Goal: Information Seeking & Learning: Learn about a topic

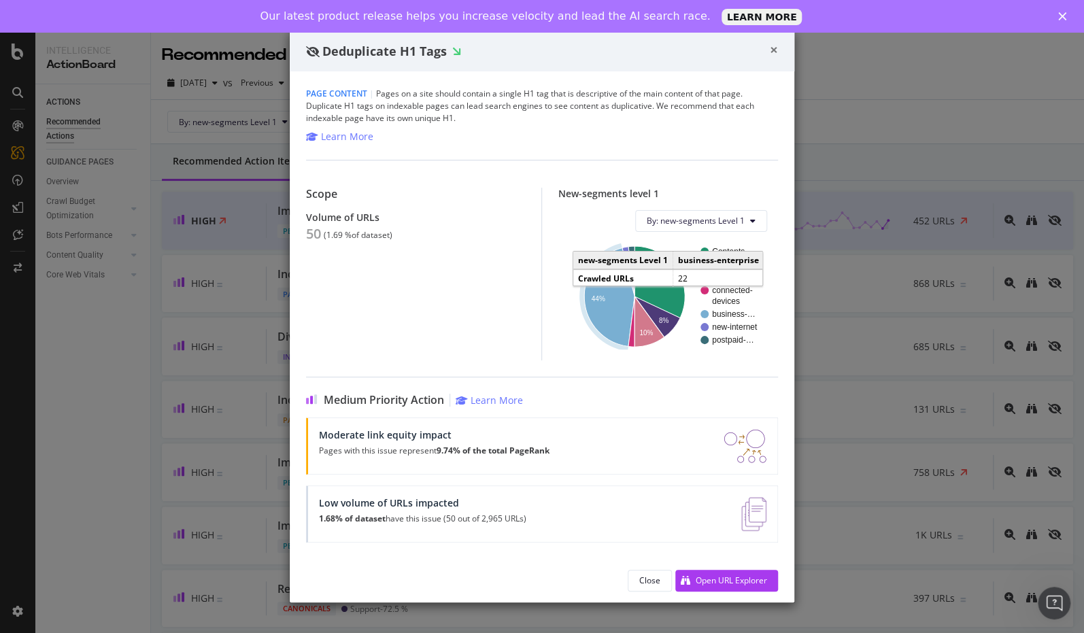
click at [776, 48] on span "×" at bounding box center [774, 49] width 8 height 19
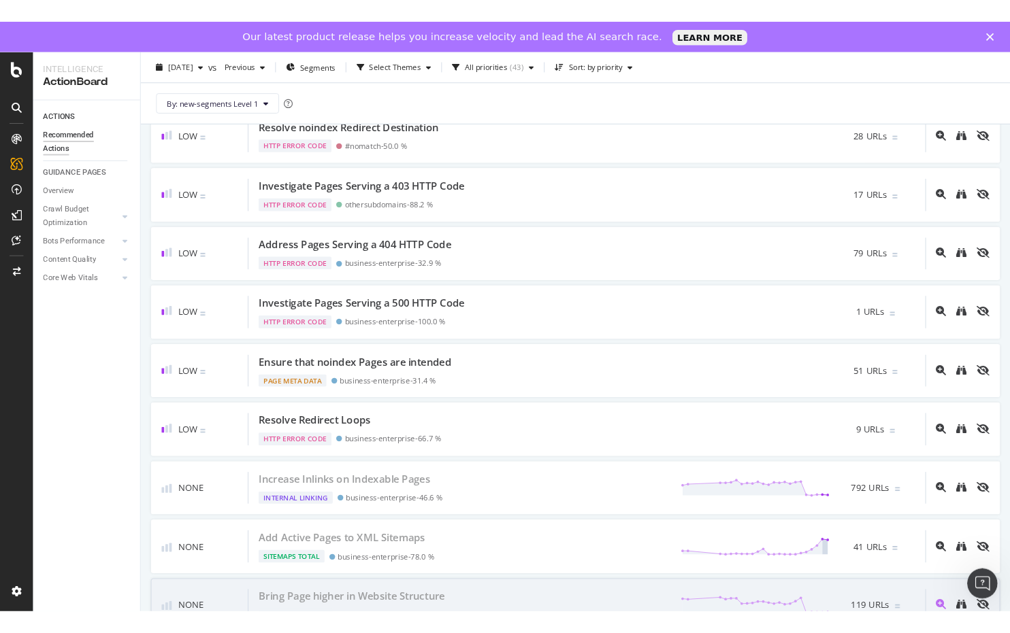
scroll to position [2381, 0]
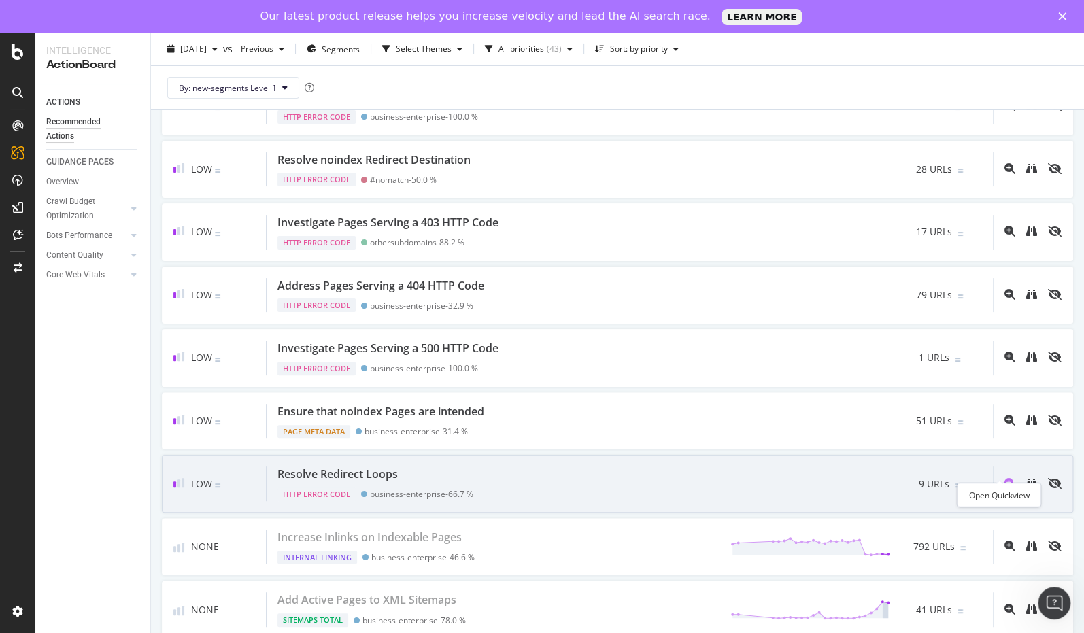
click at [1005, 478] on icon "magnifying-glass-plus" at bounding box center [1010, 483] width 11 height 11
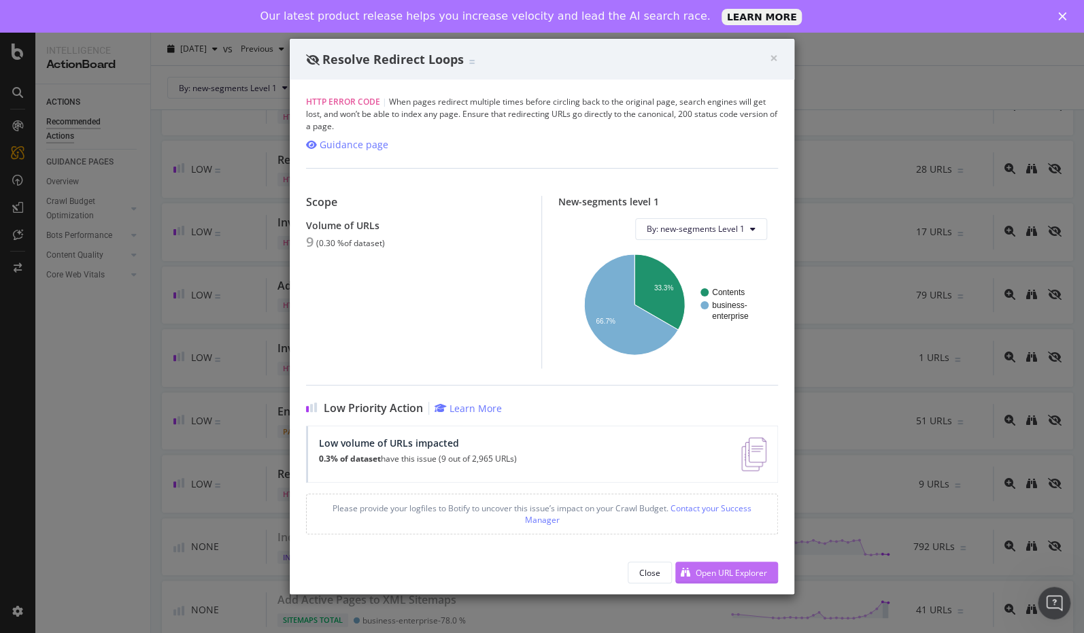
click at [727, 578] on div "Open URL Explorer" at bounding box center [731, 573] width 71 height 12
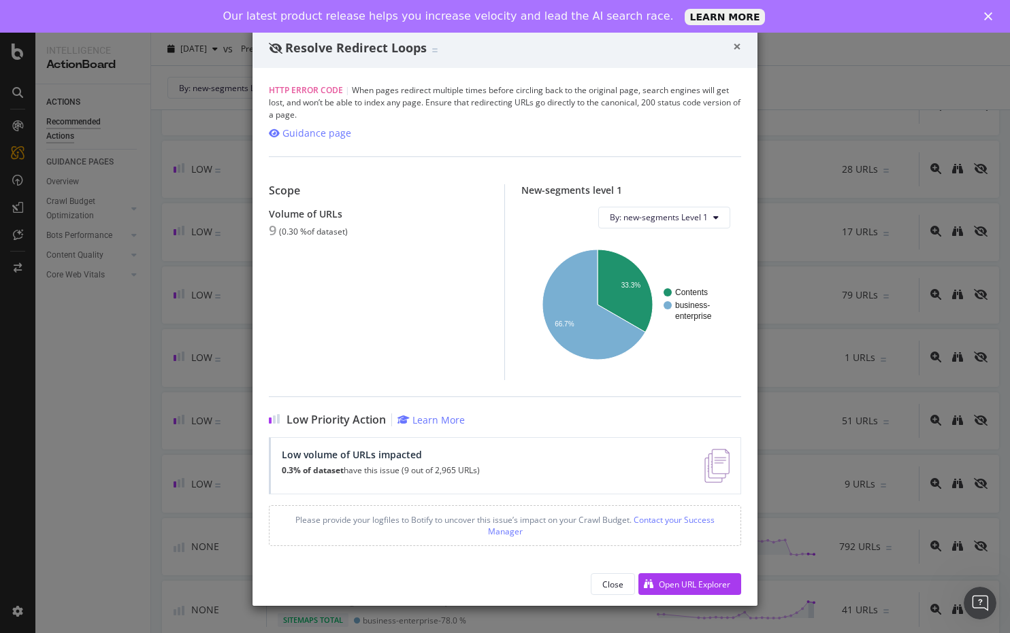
click at [740, 46] on span "×" at bounding box center [737, 46] width 8 height 19
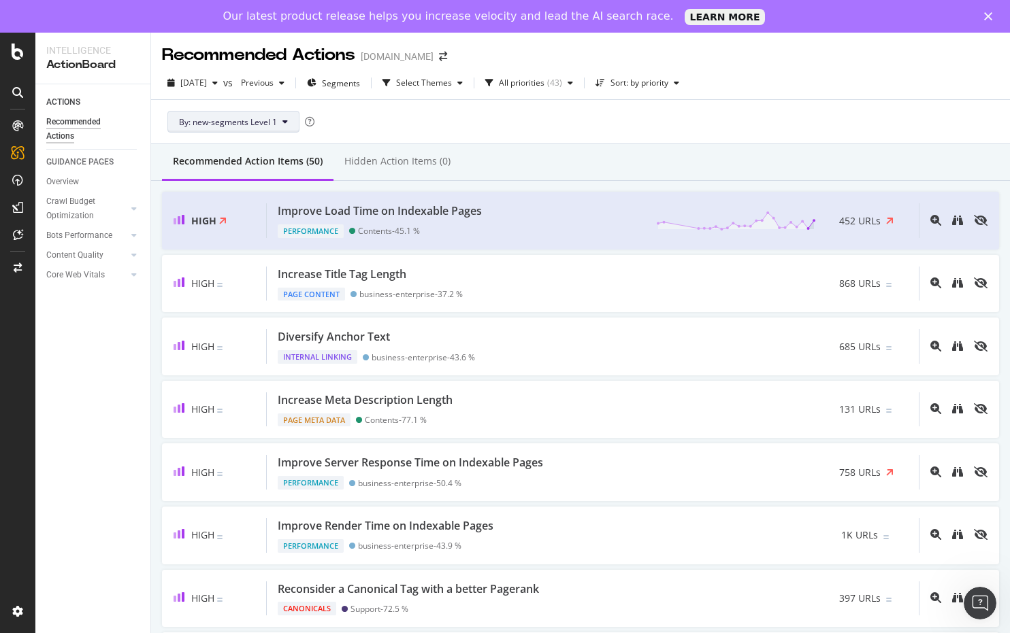
click at [288, 119] on button "By: new-segments Level 1" at bounding box center [233, 122] width 132 height 22
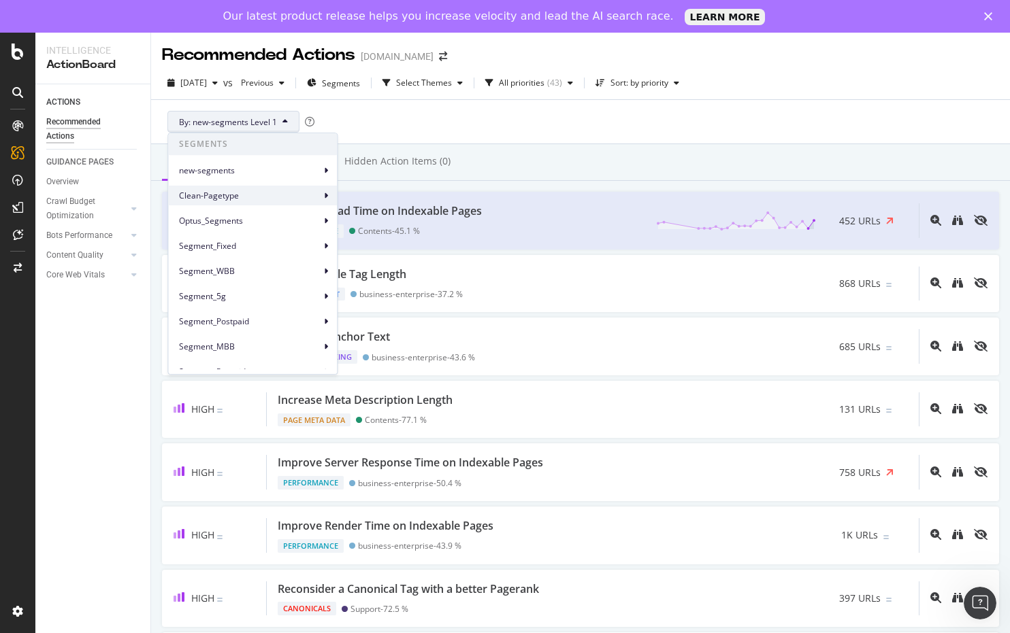
click at [324, 195] on icon at bounding box center [326, 196] width 4 height 8
click at [554, 131] on div "By: new-segments Level 1" at bounding box center [580, 122] width 837 height 44
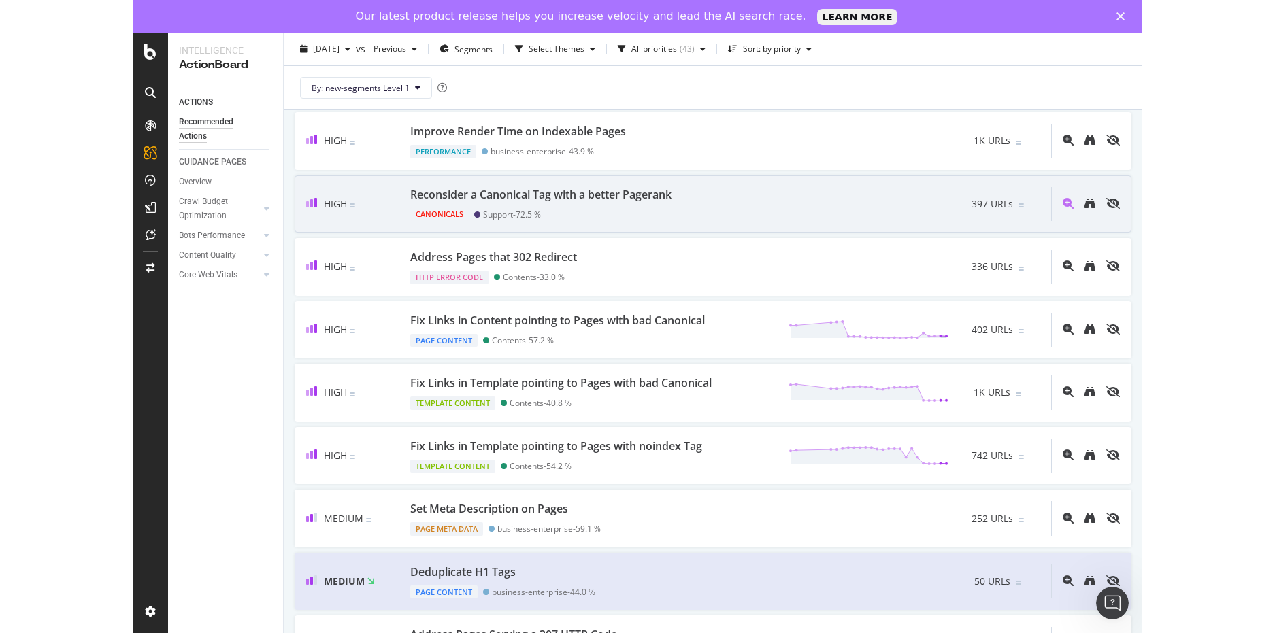
scroll to position [408, 0]
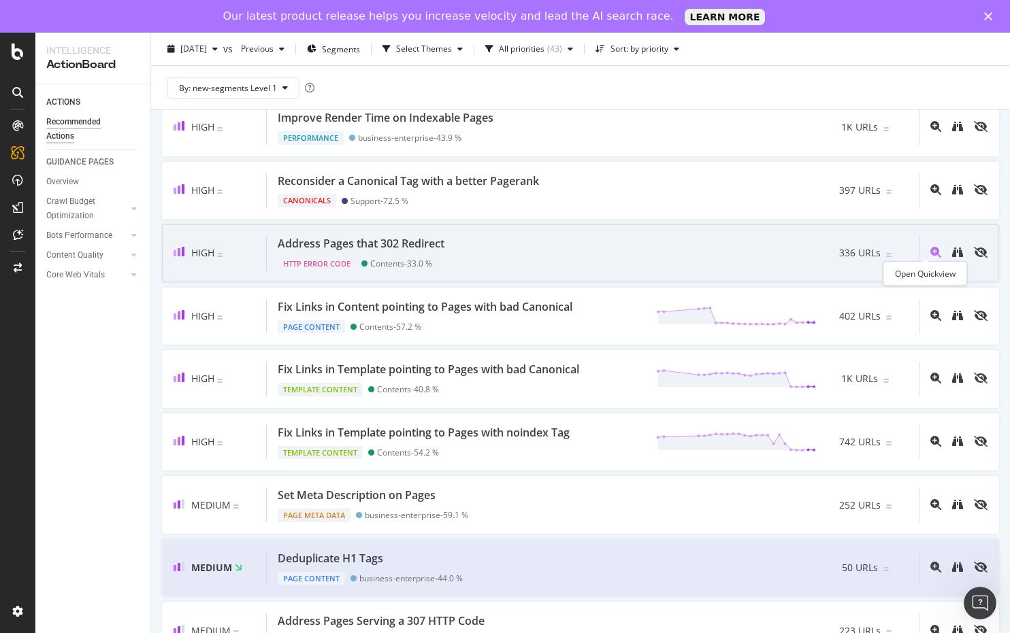
click at [930, 247] on icon "magnifying-glass-plus" at bounding box center [935, 252] width 11 height 11
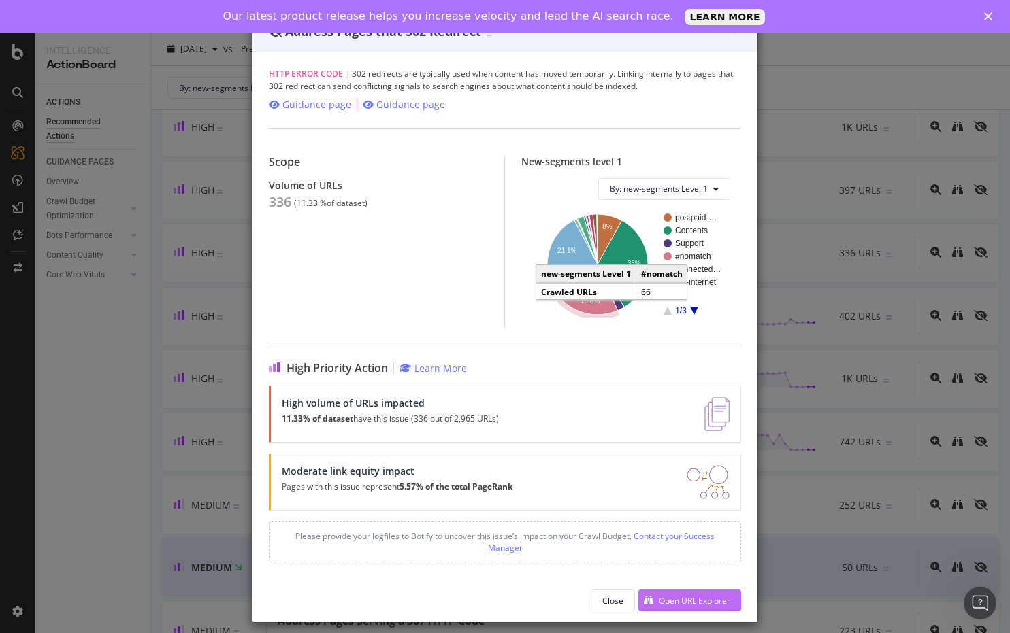
click at [713, 598] on div "Open URL Explorer" at bounding box center [694, 601] width 71 height 12
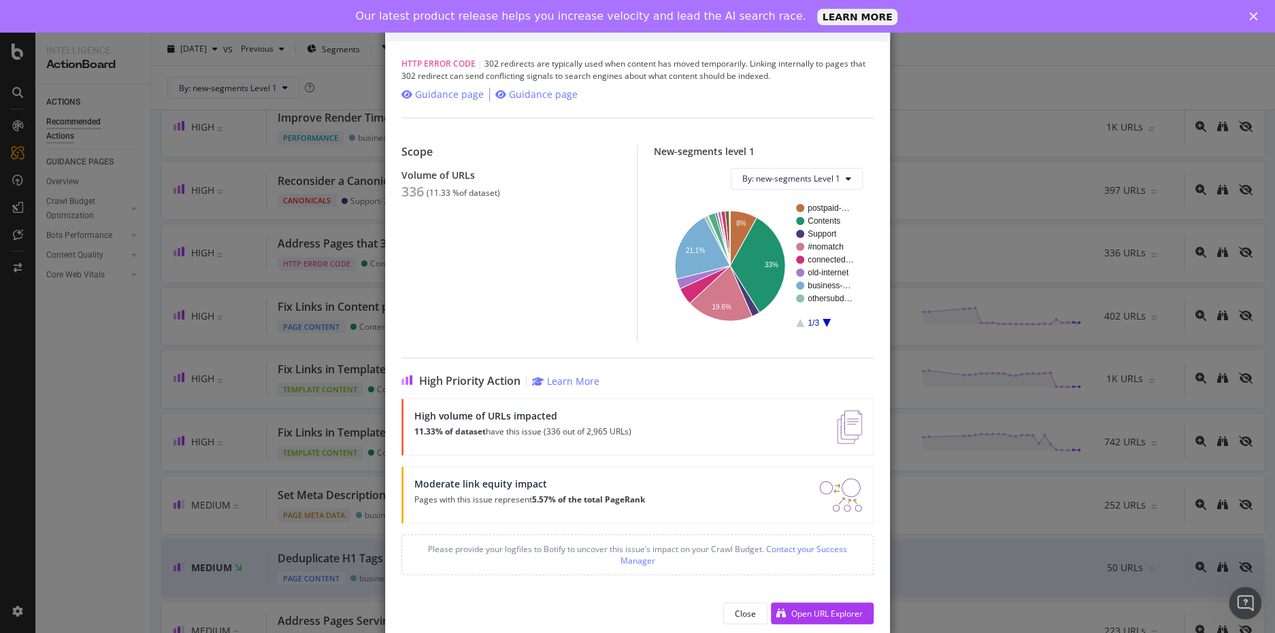
click at [1084, 14] on polygon "Close" at bounding box center [1253, 16] width 8 height 8
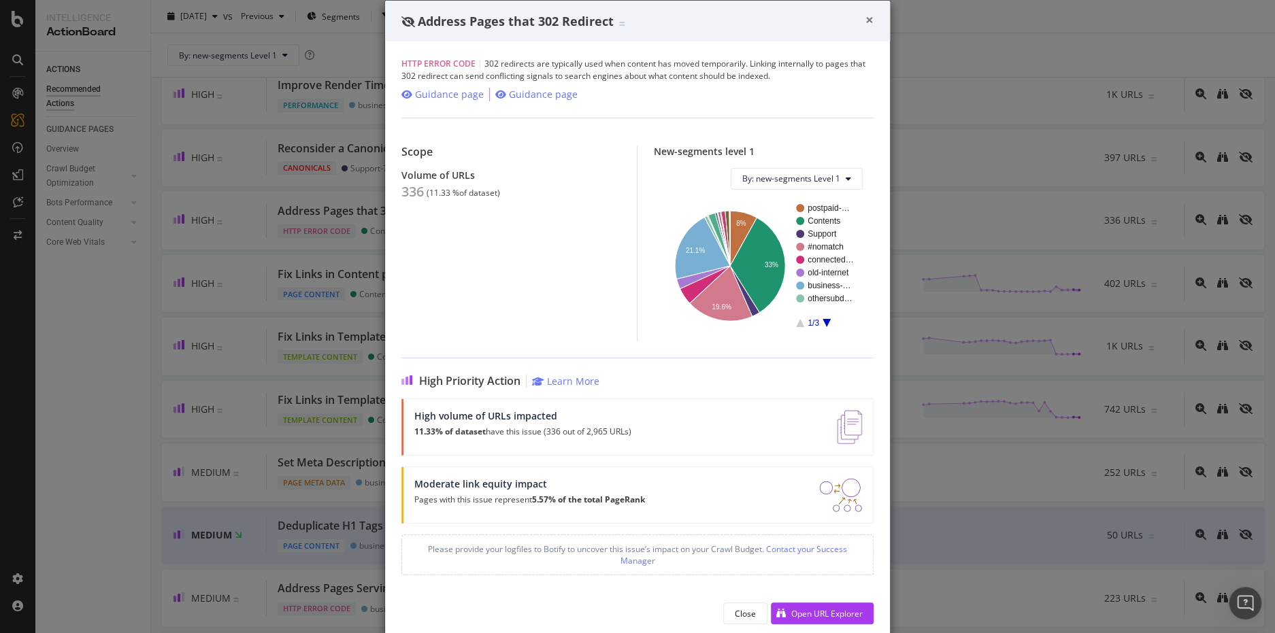
click at [865, 22] on span "×" at bounding box center [869, 19] width 8 height 19
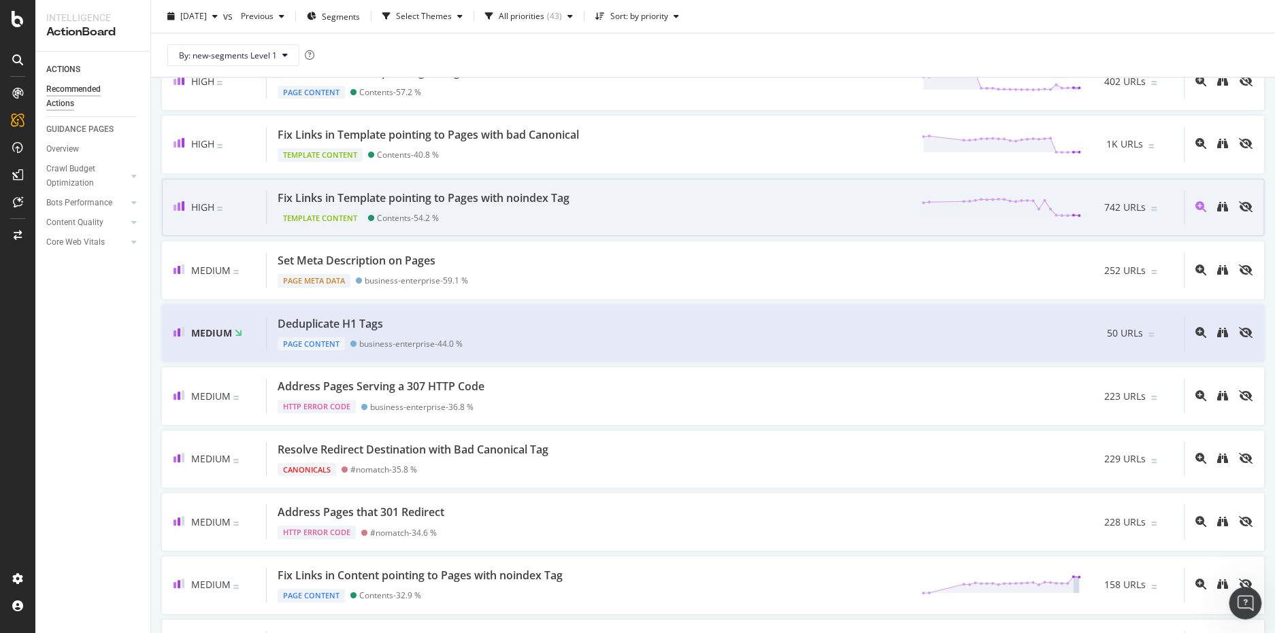
scroll to position [612, 0]
click at [491, 193] on div "Fix Links in Template pointing to Pages with noindex Tag" at bounding box center [424, 196] width 292 height 16
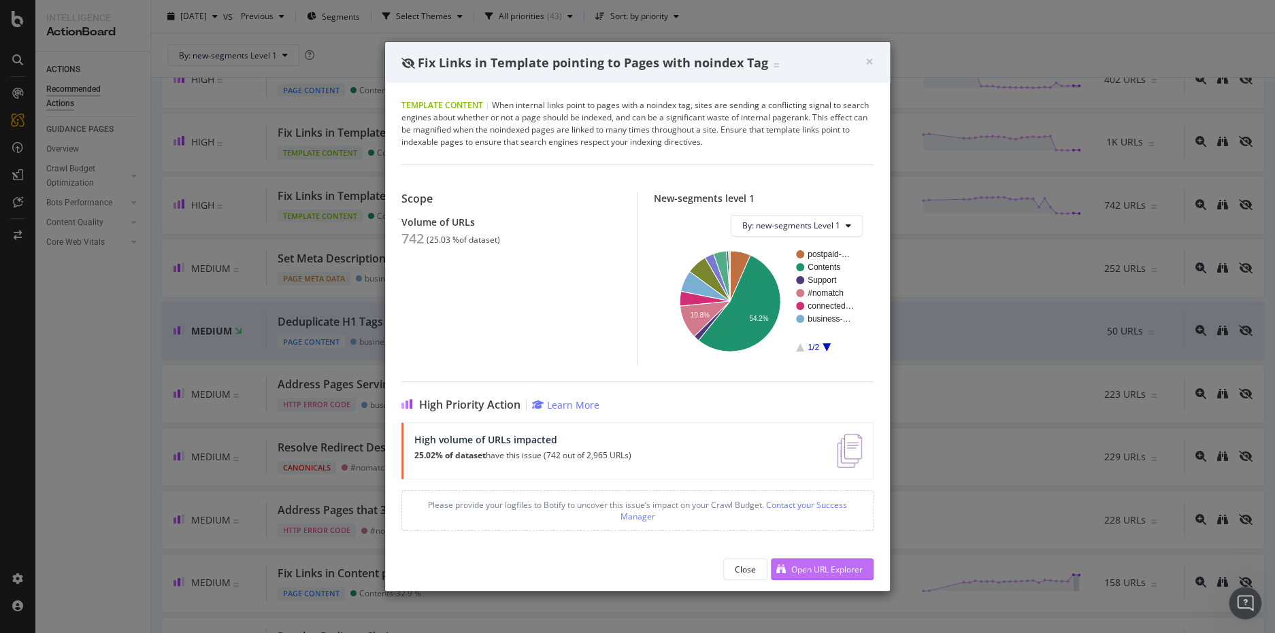
click at [816, 568] on div "Open URL Explorer" at bounding box center [826, 570] width 71 height 12
click at [868, 59] on span "×" at bounding box center [869, 61] width 8 height 19
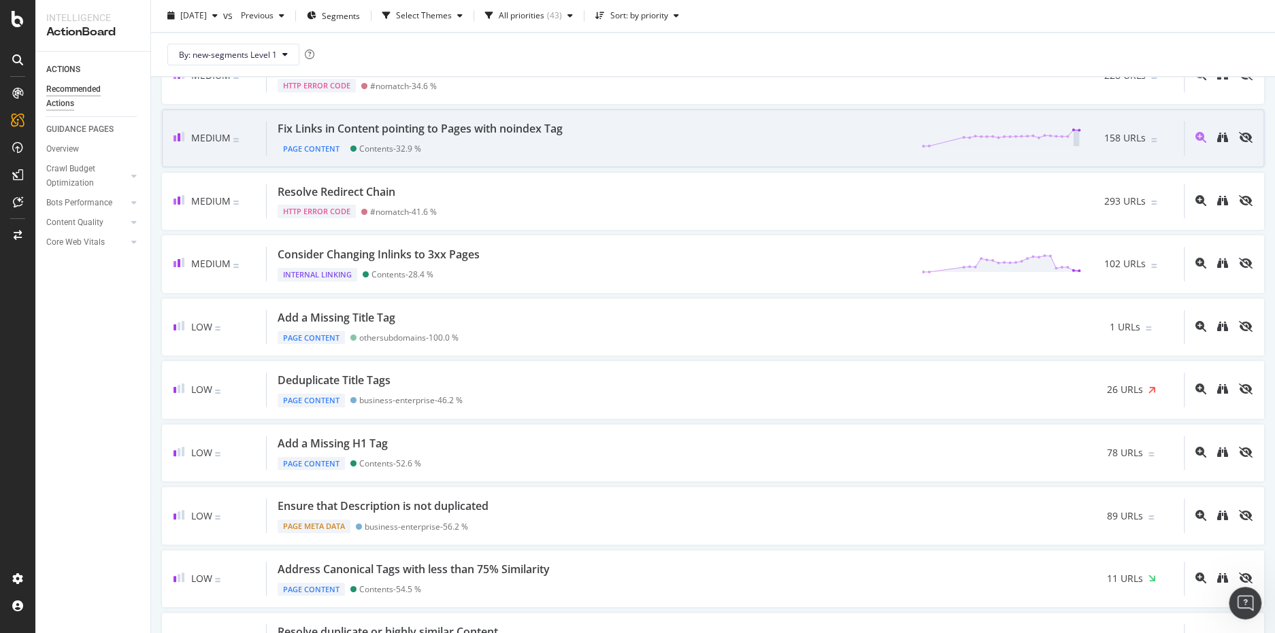
scroll to position [1088, 0]
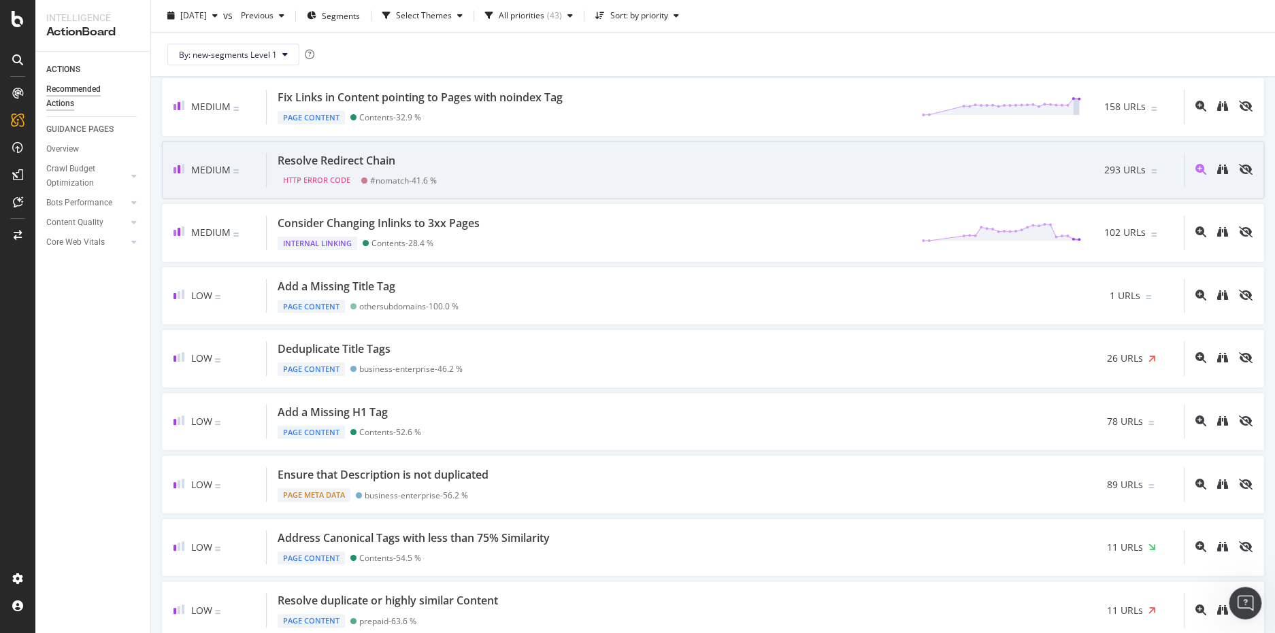
click at [364, 153] on div "Resolve Redirect Chain" at bounding box center [337, 161] width 118 height 16
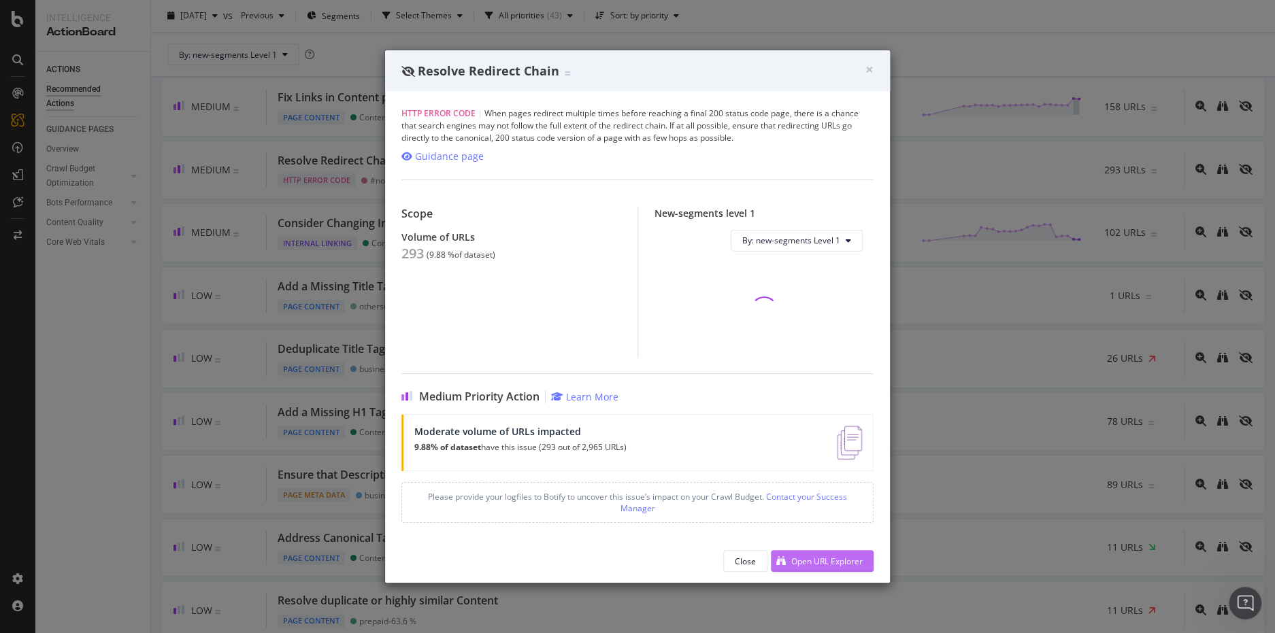
click at [814, 553] on div "Open URL Explorer" at bounding box center [817, 561] width 92 height 20
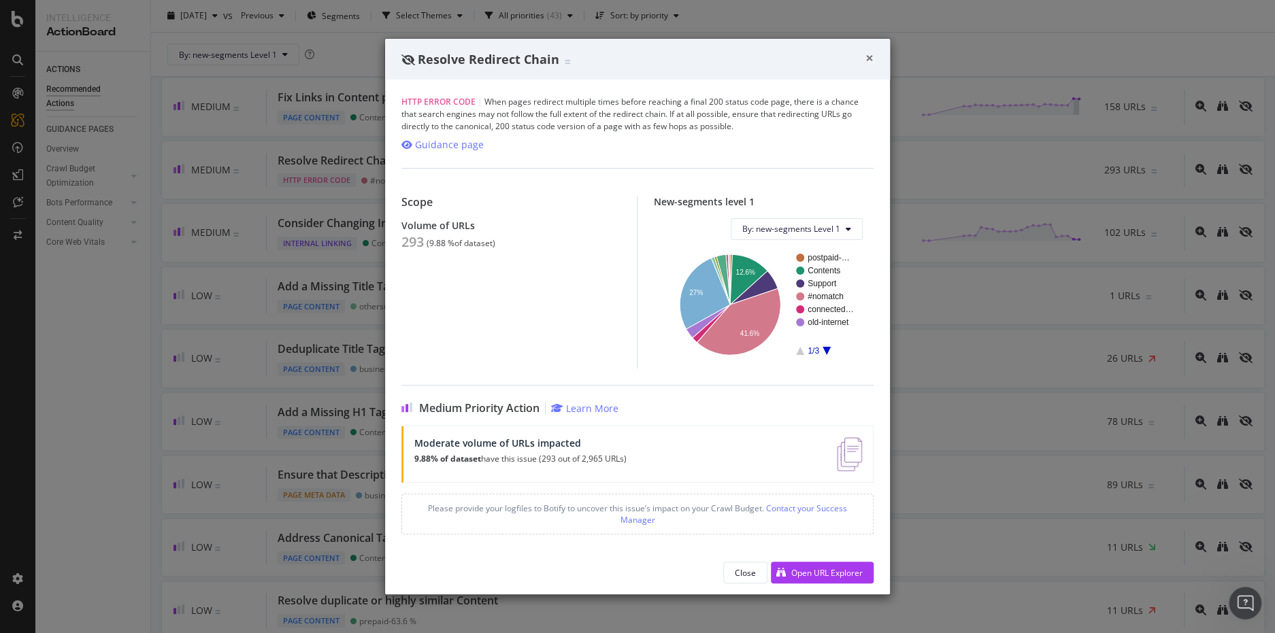
click at [871, 59] on span "×" at bounding box center [869, 57] width 8 height 19
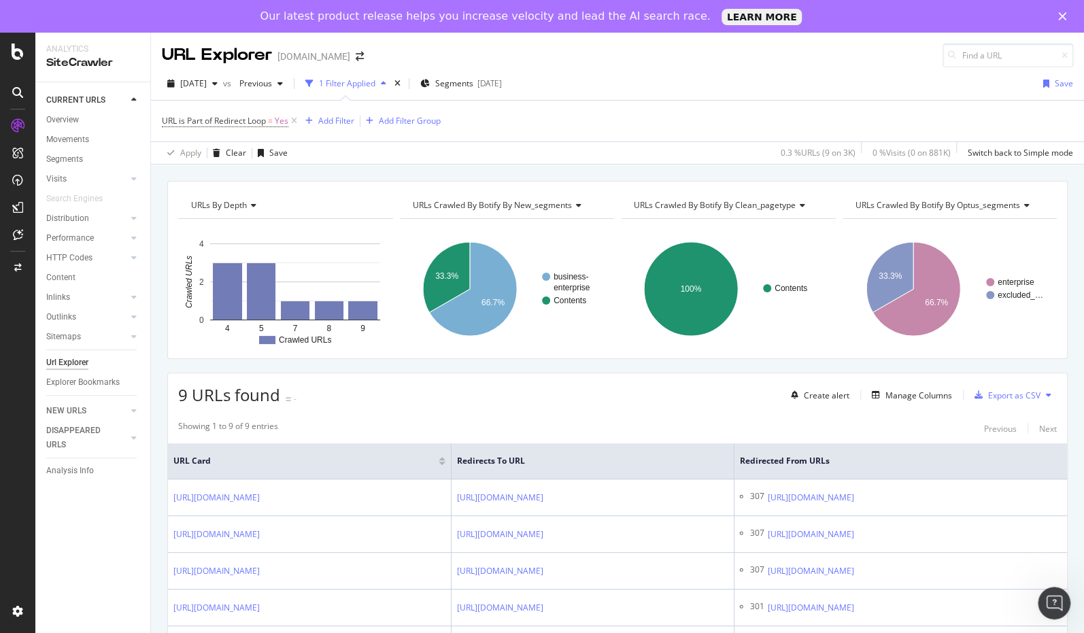
click at [122, 576] on div "CURRENT URLS Overview Movements Segments Visits Analysis Orphan URLs Search Eng…" at bounding box center [92, 374] width 115 height 584
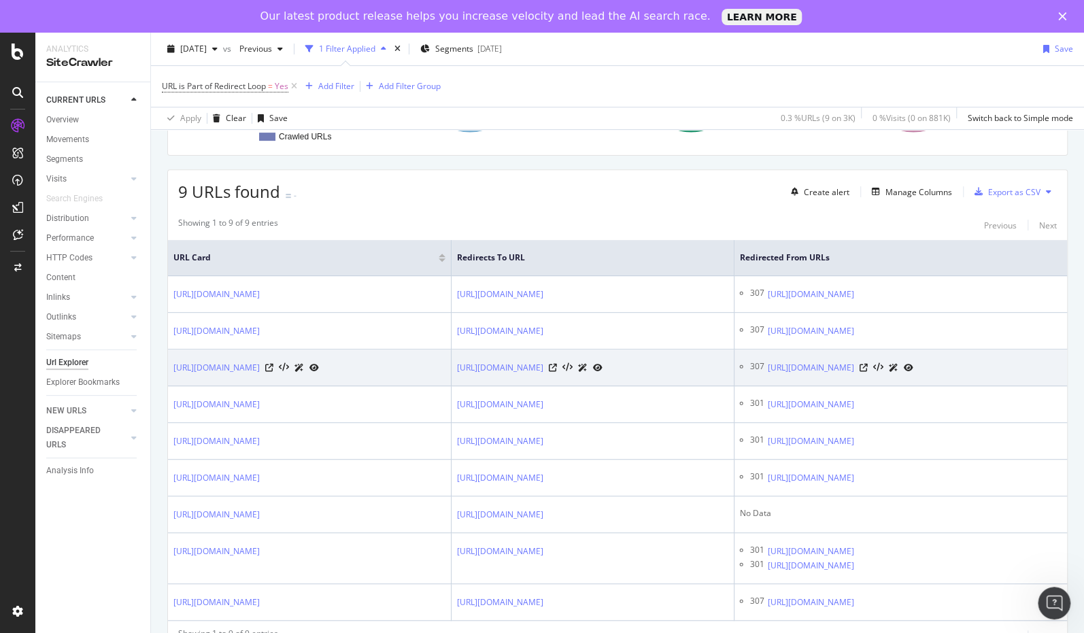
scroll to position [204, 0]
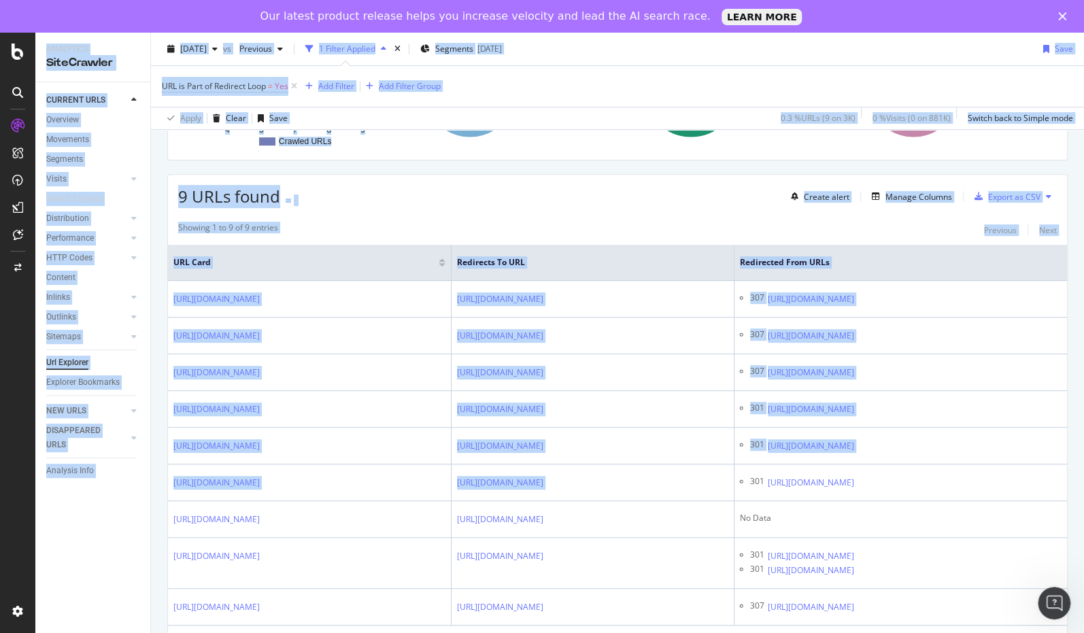
drag, startPoint x: 1083, startPoint y: 478, endPoint x: 1140, endPoint y: 473, distance: 57.4
click at [1084, 473] on html "Analytics SiteCrawler CURRENT URLS Overview Movements Segments Visits Analysis …" at bounding box center [542, 316] width 1084 height 633
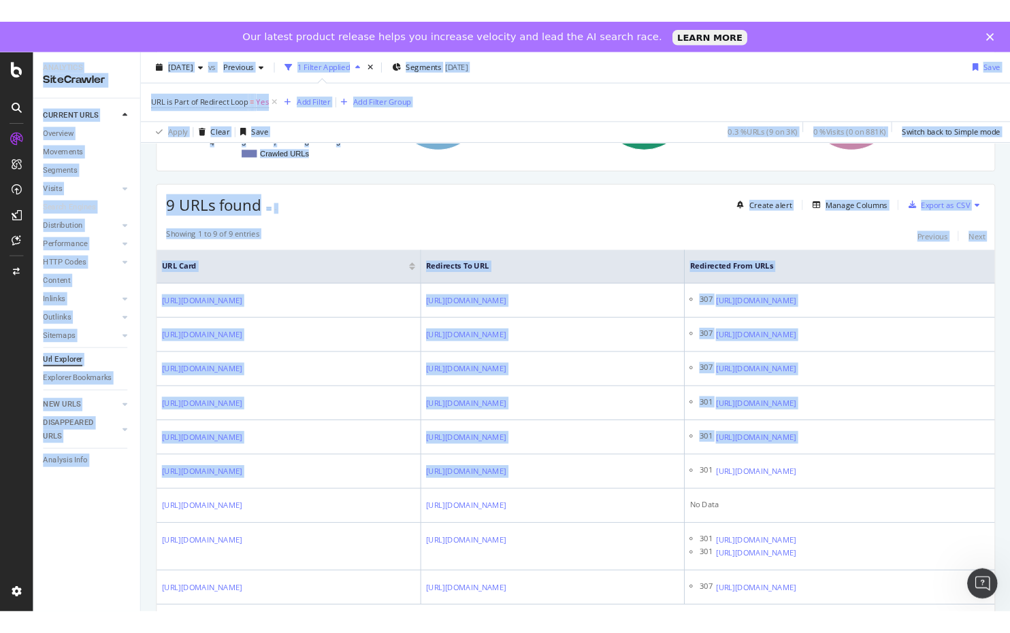
scroll to position [196, 0]
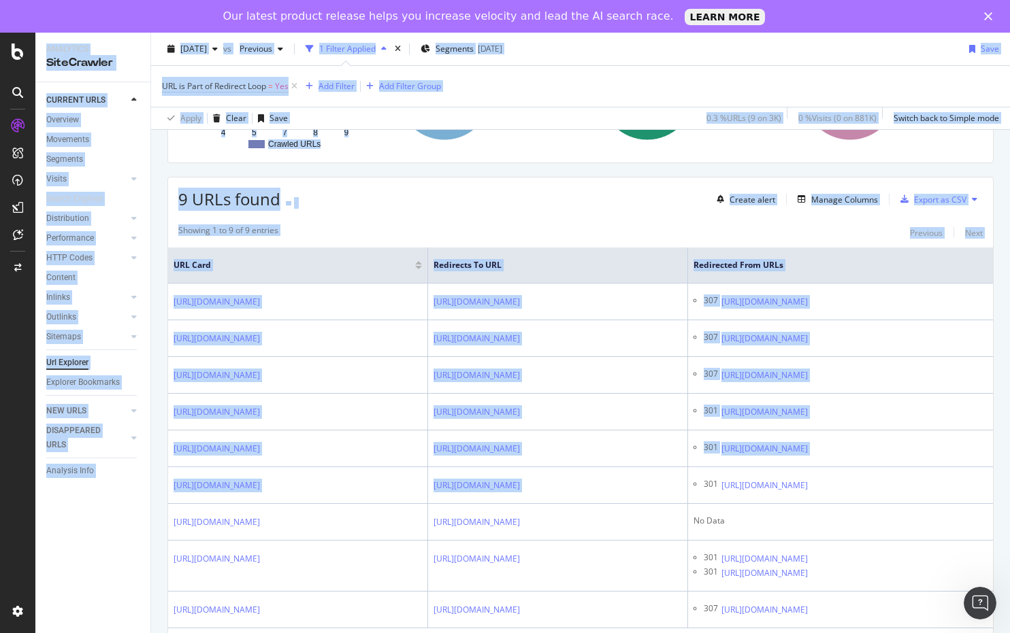
click at [627, 218] on div "Showing 1 to 9 of 9 entries Previous Next URL Card Redirects to URL Redirected …" at bounding box center [580, 438] width 824 height 441
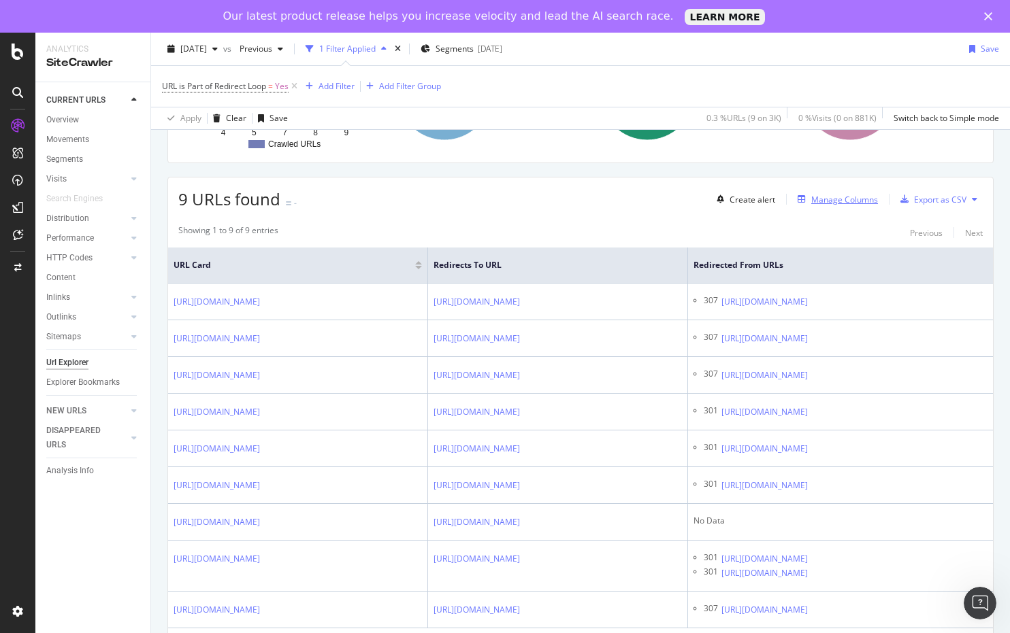
click at [820, 201] on div "Manage Columns" at bounding box center [844, 200] width 67 height 12
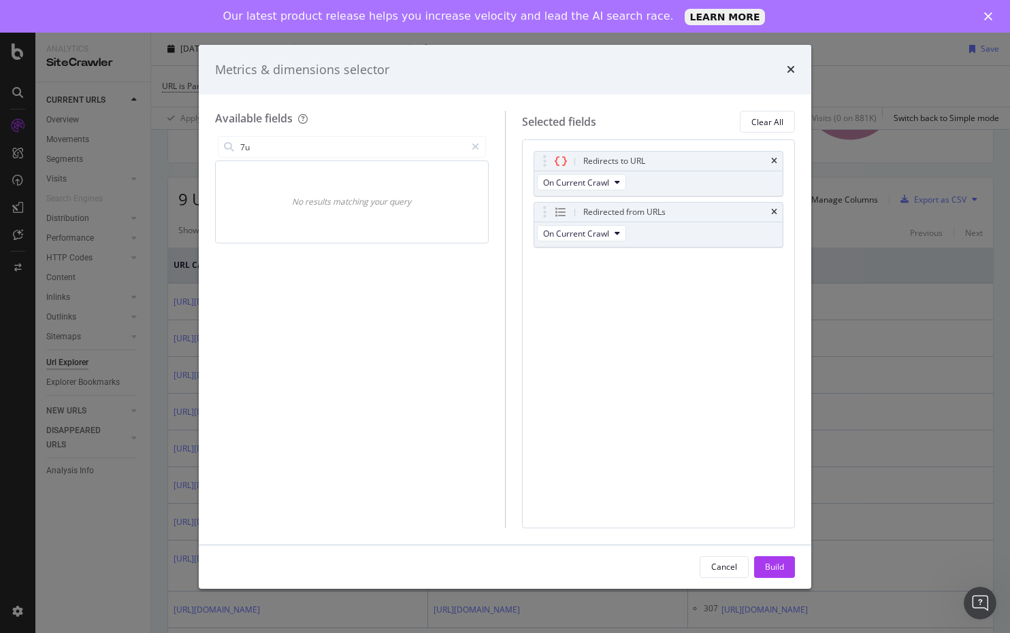
type input "7"
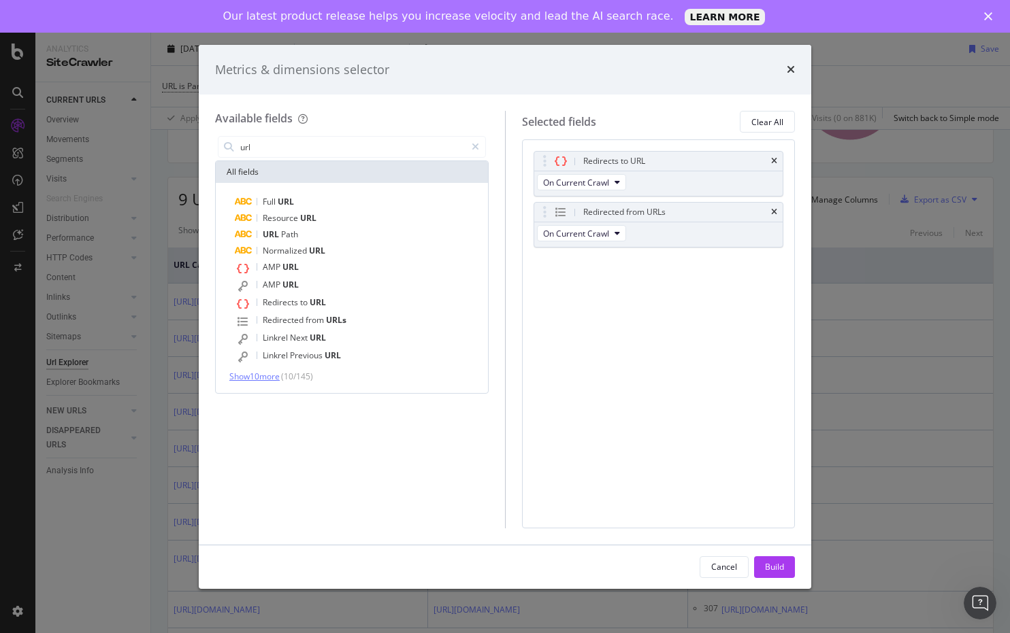
type input "url"
click at [256, 376] on span "Show 10 more" at bounding box center [254, 377] width 50 height 12
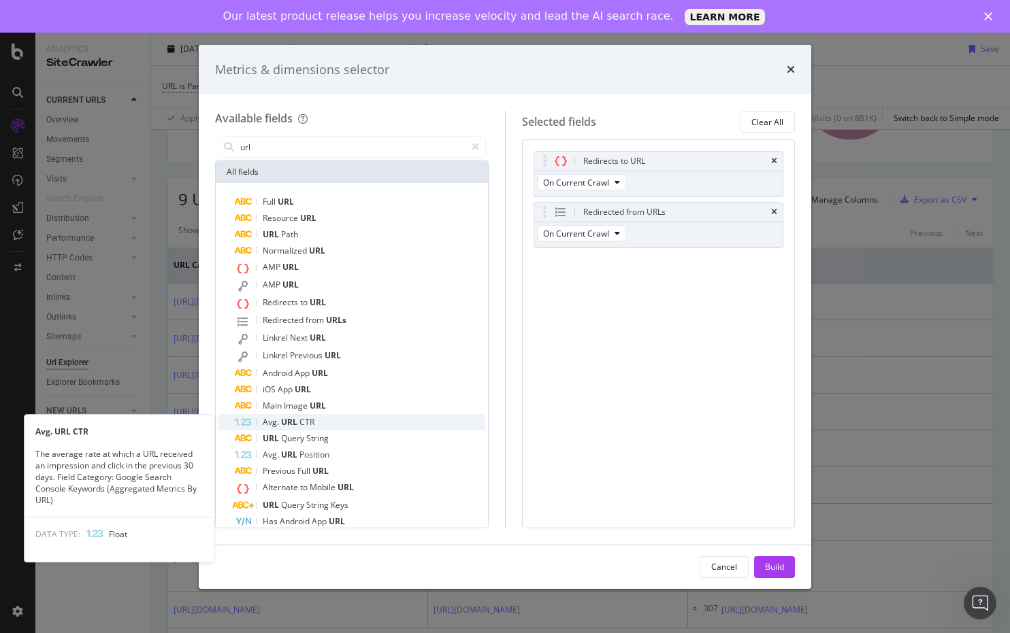
scroll to position [30, 0]
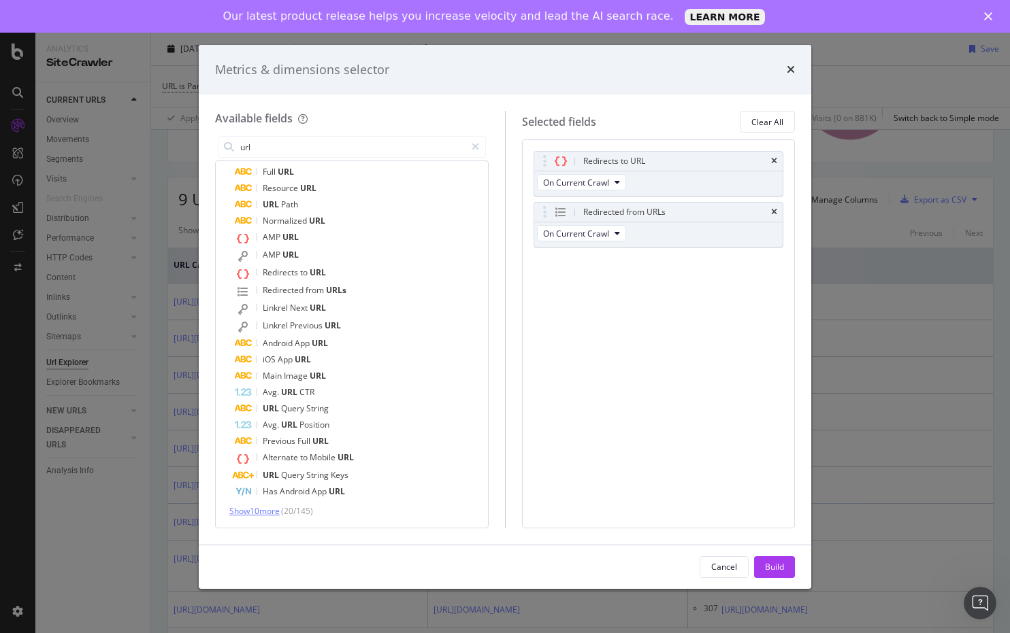
click at [264, 513] on span "Show 10 more" at bounding box center [254, 511] width 50 height 12
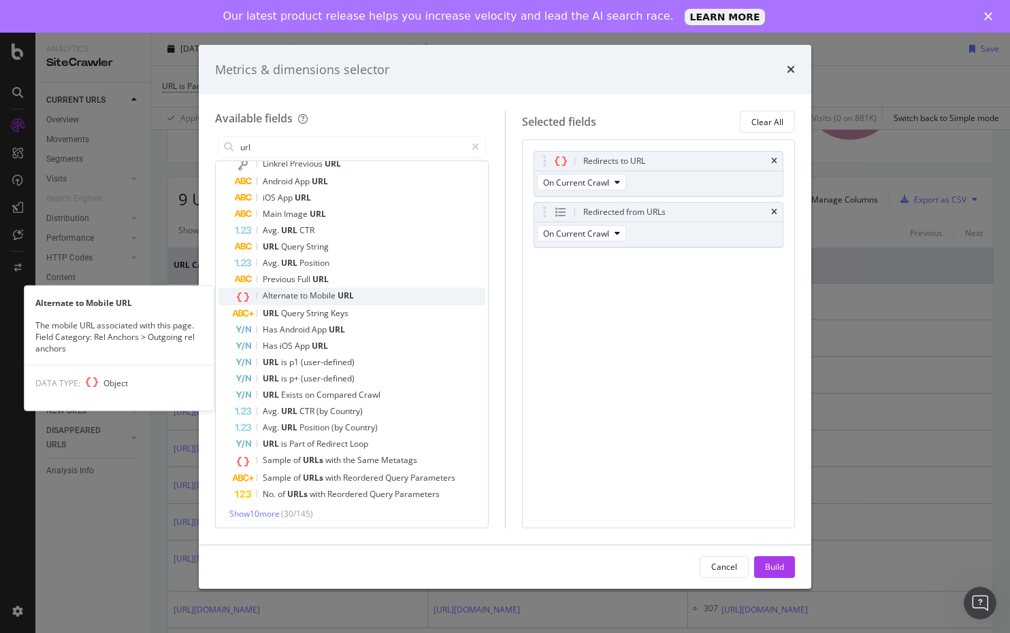
scroll to position [194, 0]
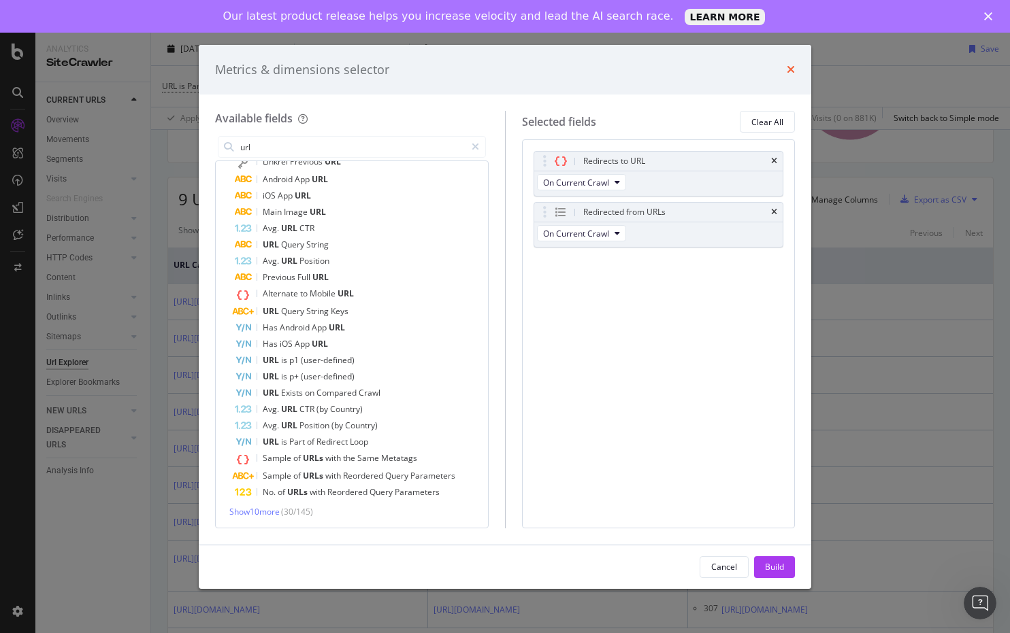
click at [790, 69] on icon "times" at bounding box center [790, 69] width 8 height 11
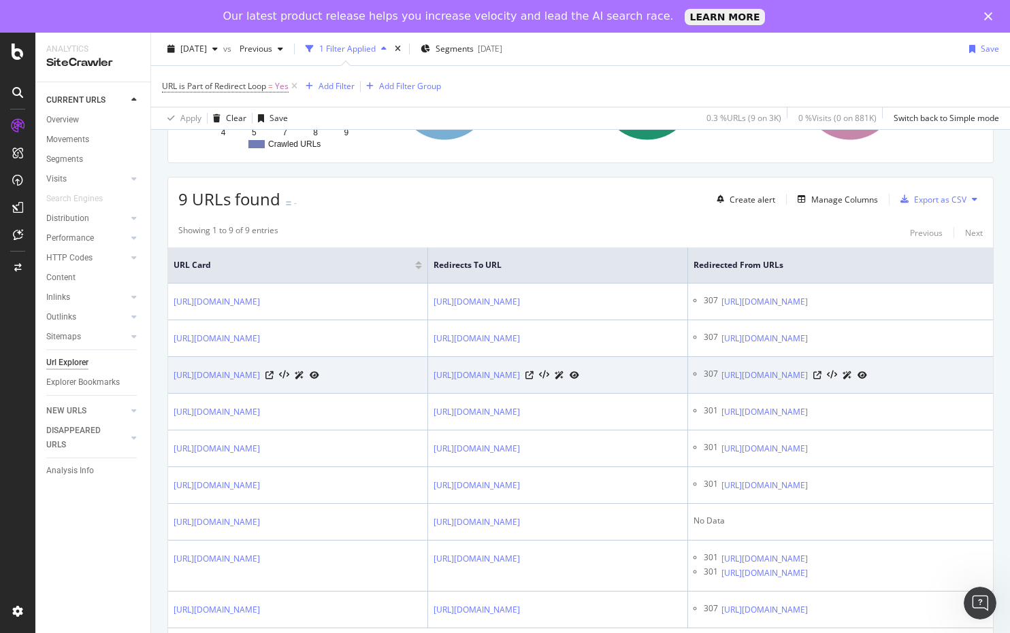
drag, startPoint x: 324, startPoint y: 386, endPoint x: 389, endPoint y: 376, distance: 65.4
click at [319, 382] on div at bounding box center [292, 375] width 54 height 14
click at [273, 380] on icon at bounding box center [269, 375] width 8 height 8
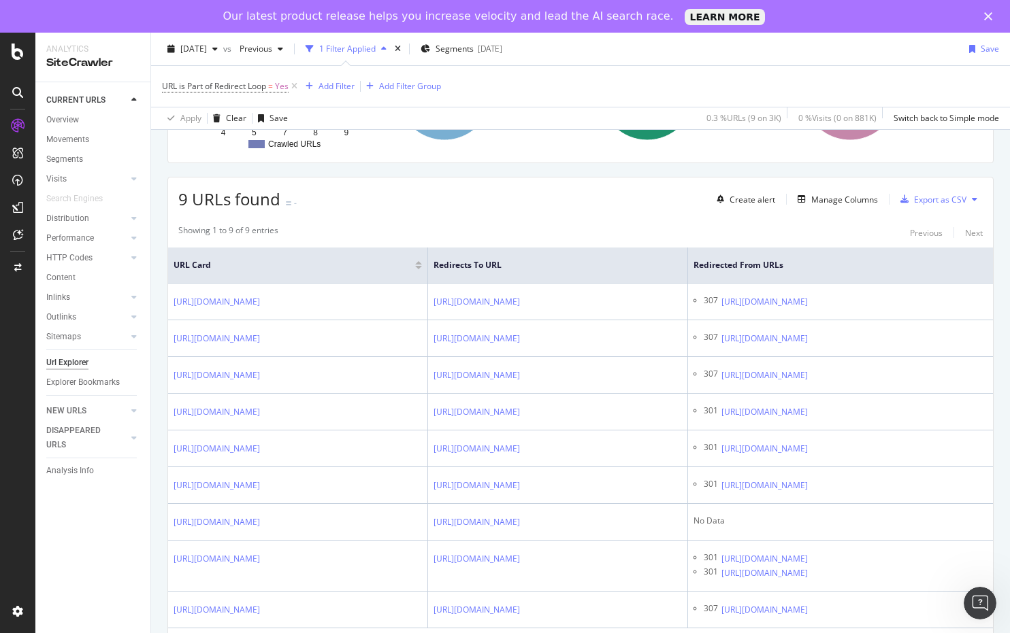
click at [602, 205] on div "9 URLs found - Create alert Manage Columns Export as CSV" at bounding box center [580, 194] width 824 height 33
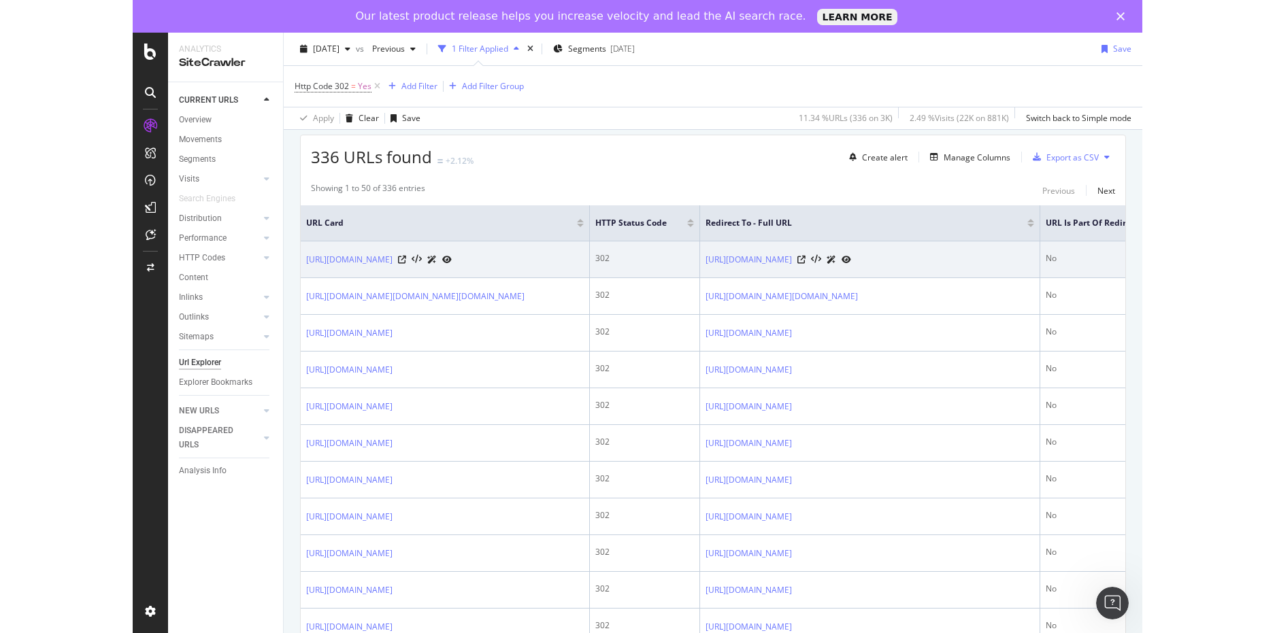
scroll to position [272, 0]
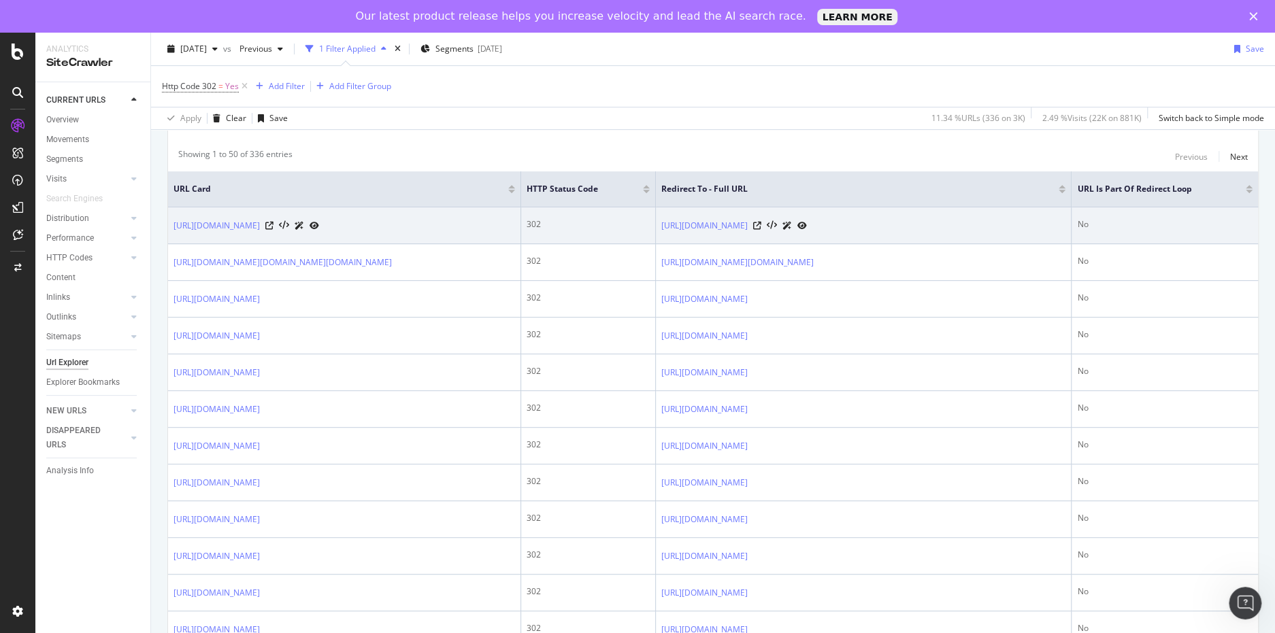
click at [304, 225] on icon at bounding box center [300, 226] width 10 height 8
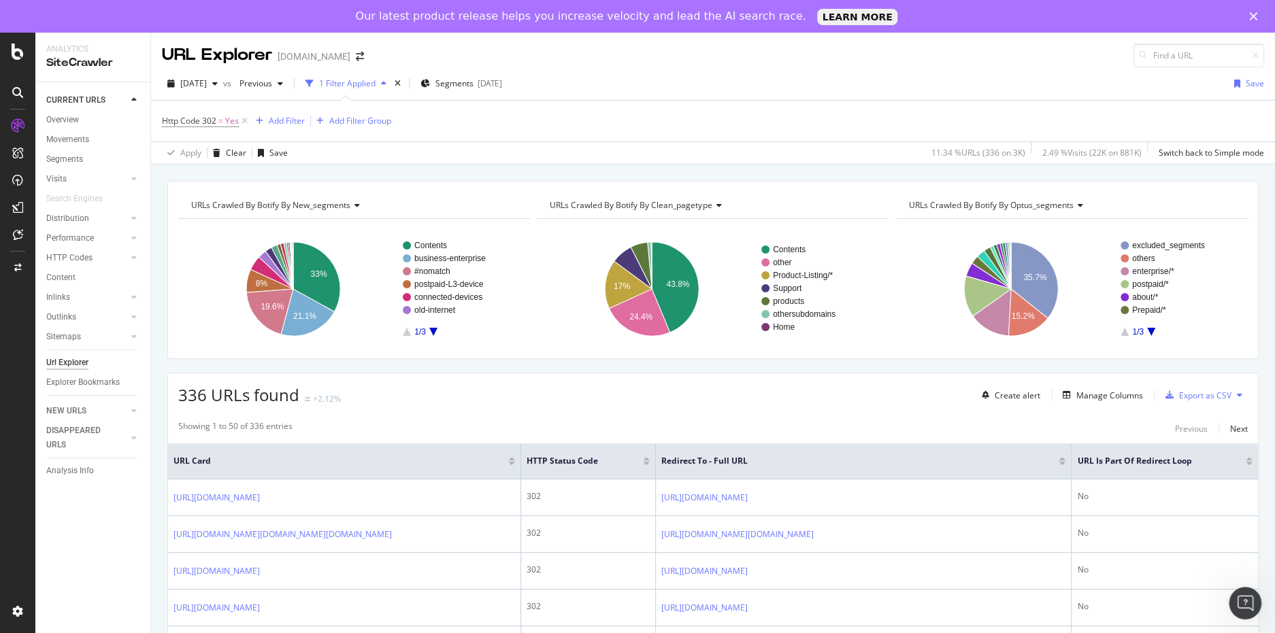
scroll to position [0, 0]
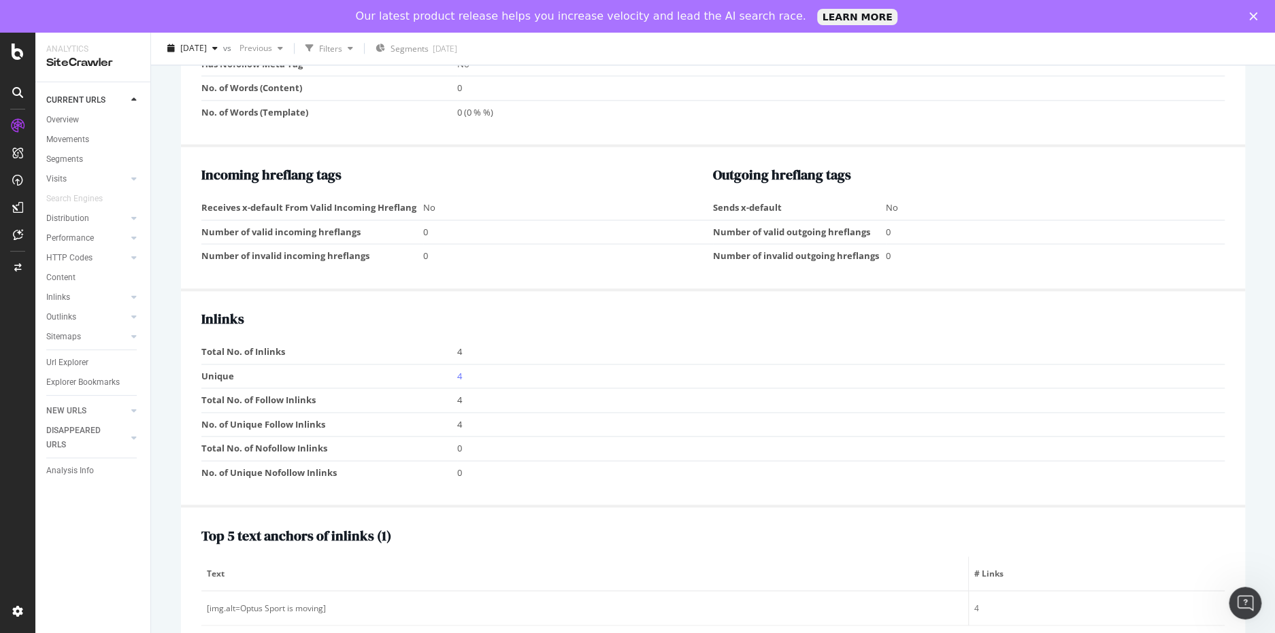
scroll to position [1224, 0]
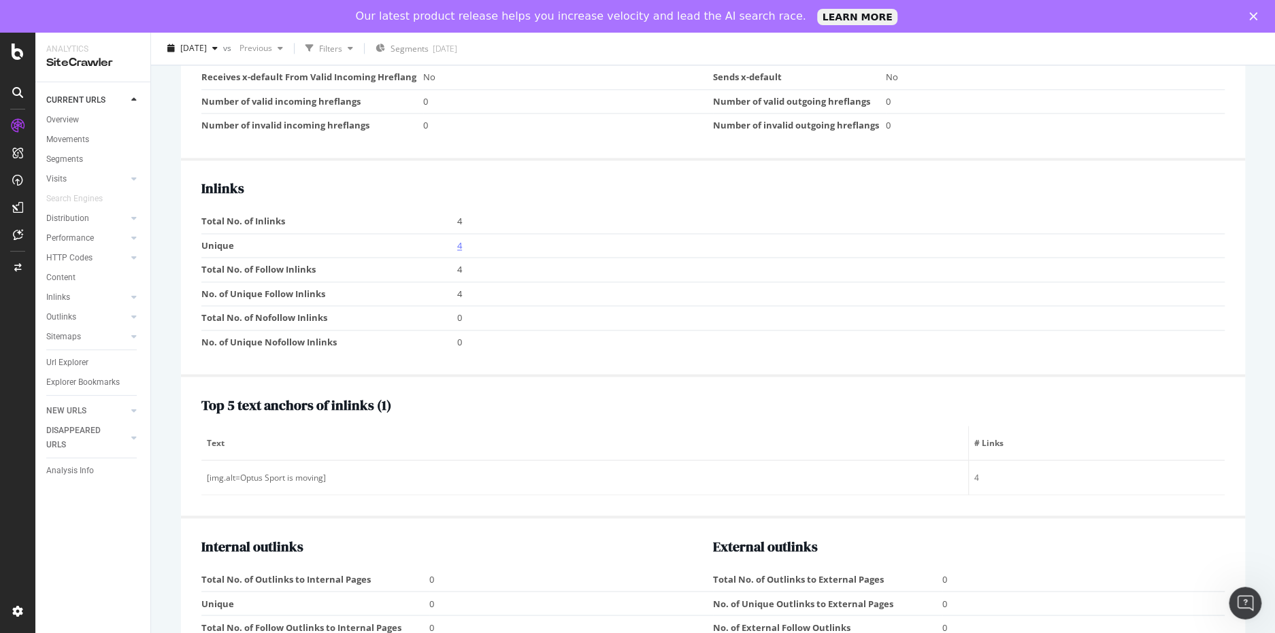
click at [459, 241] on link "4" at bounding box center [459, 245] width 5 height 12
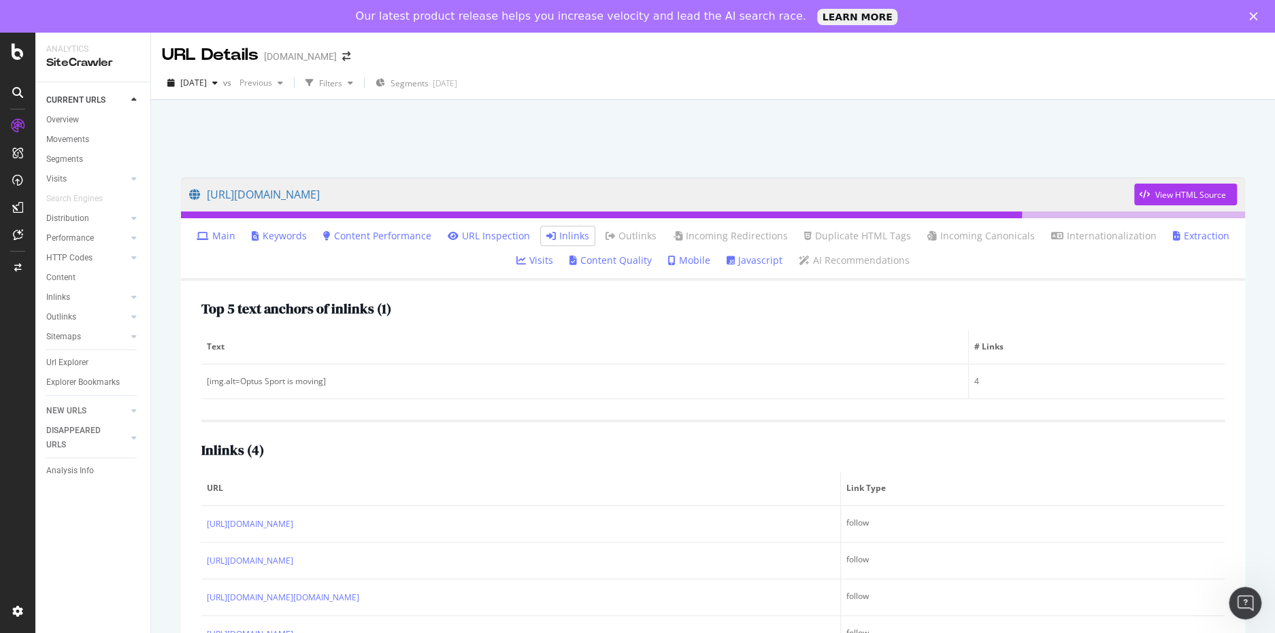
scroll to position [67, 0]
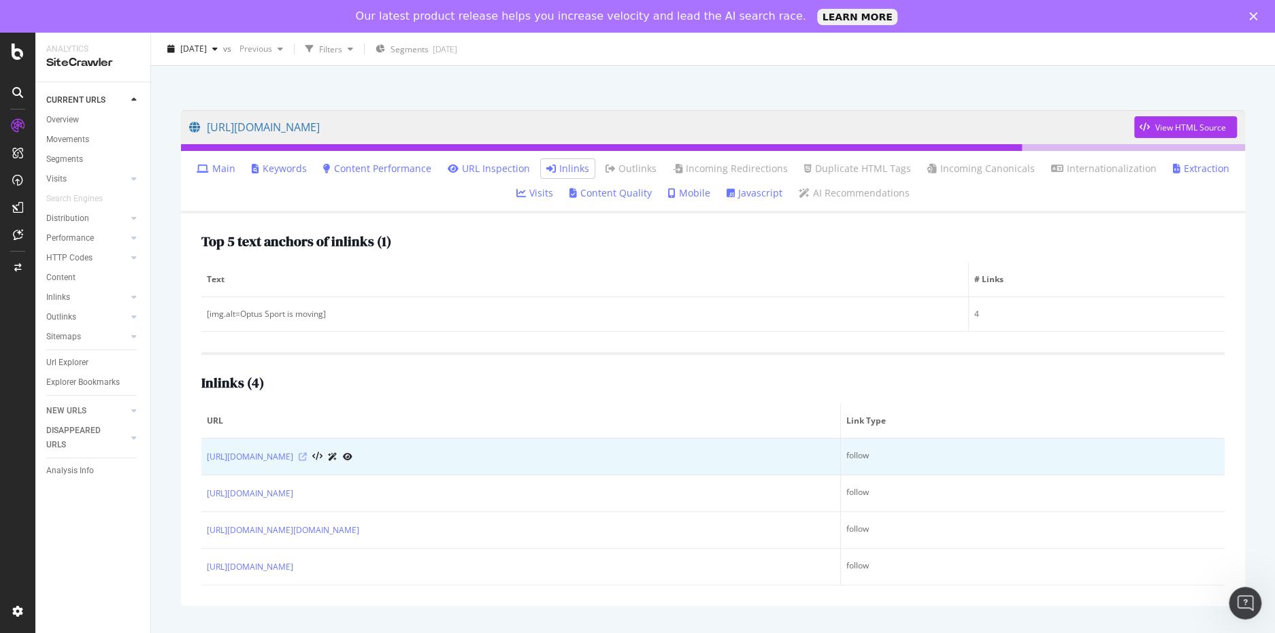
click at [307, 456] on icon at bounding box center [303, 457] width 8 height 8
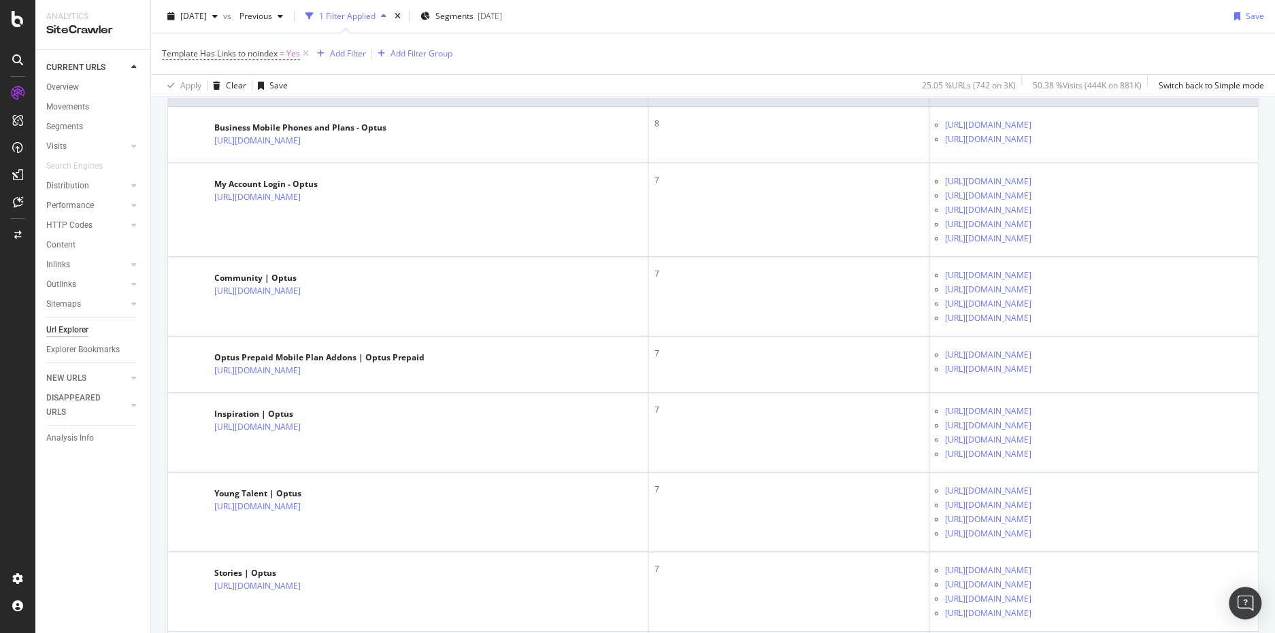
scroll to position [272, 0]
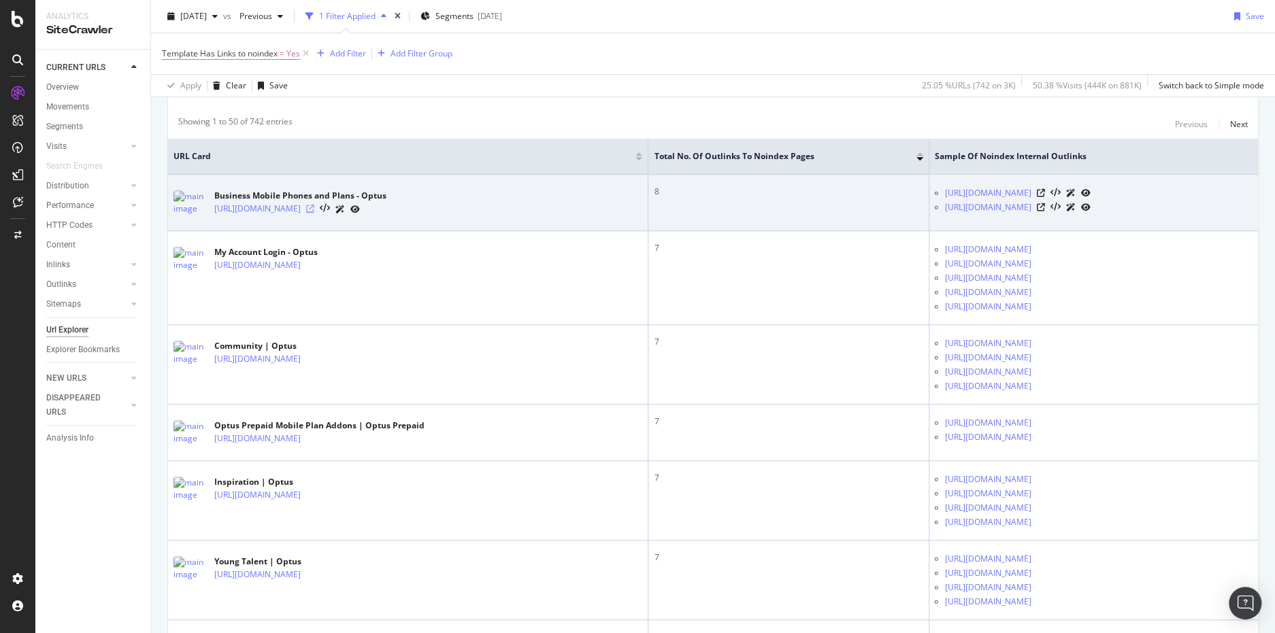
click at [314, 206] on icon at bounding box center [310, 209] width 8 height 8
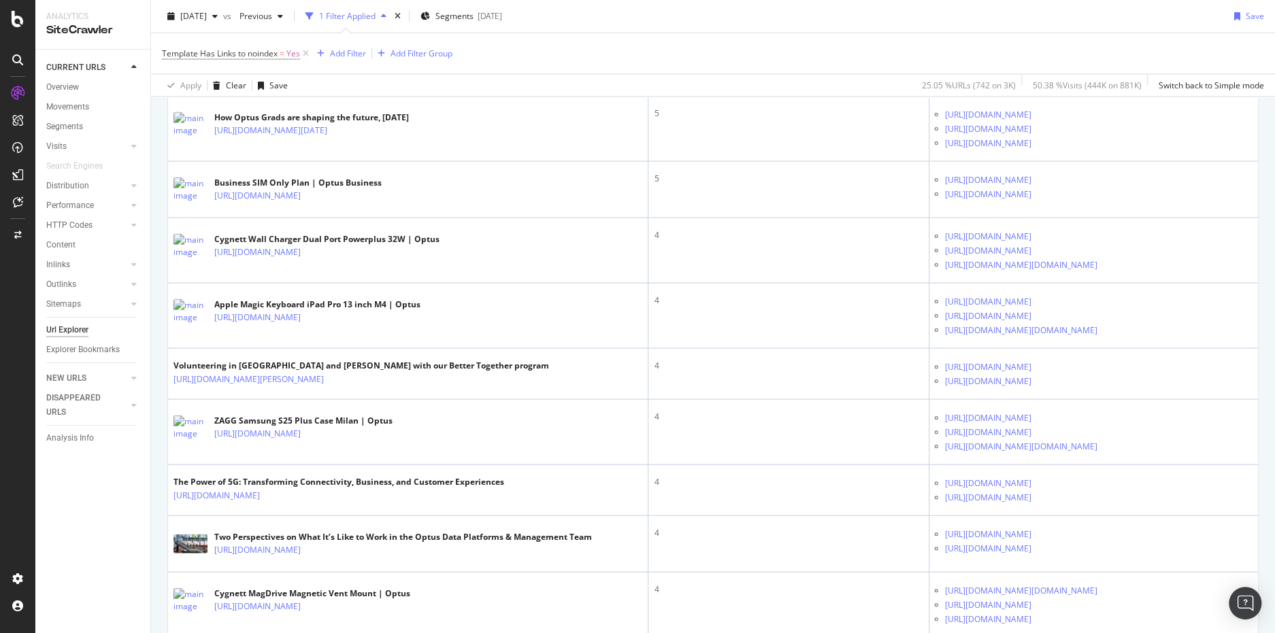
scroll to position [1701, 0]
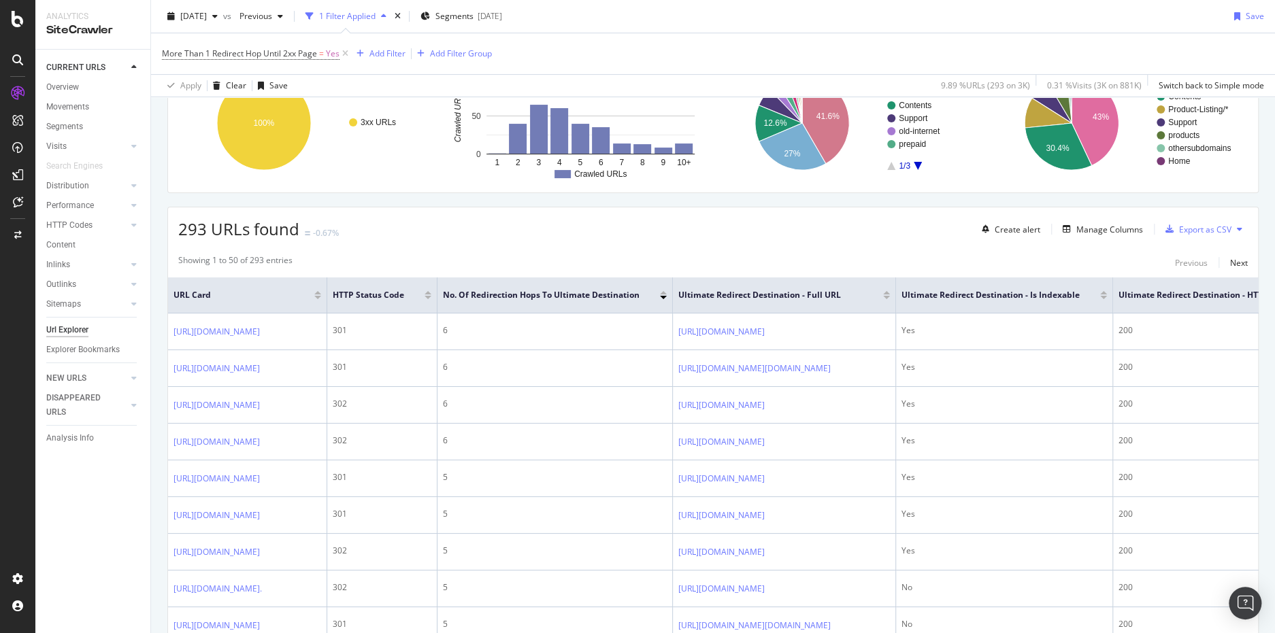
scroll to position [136, 0]
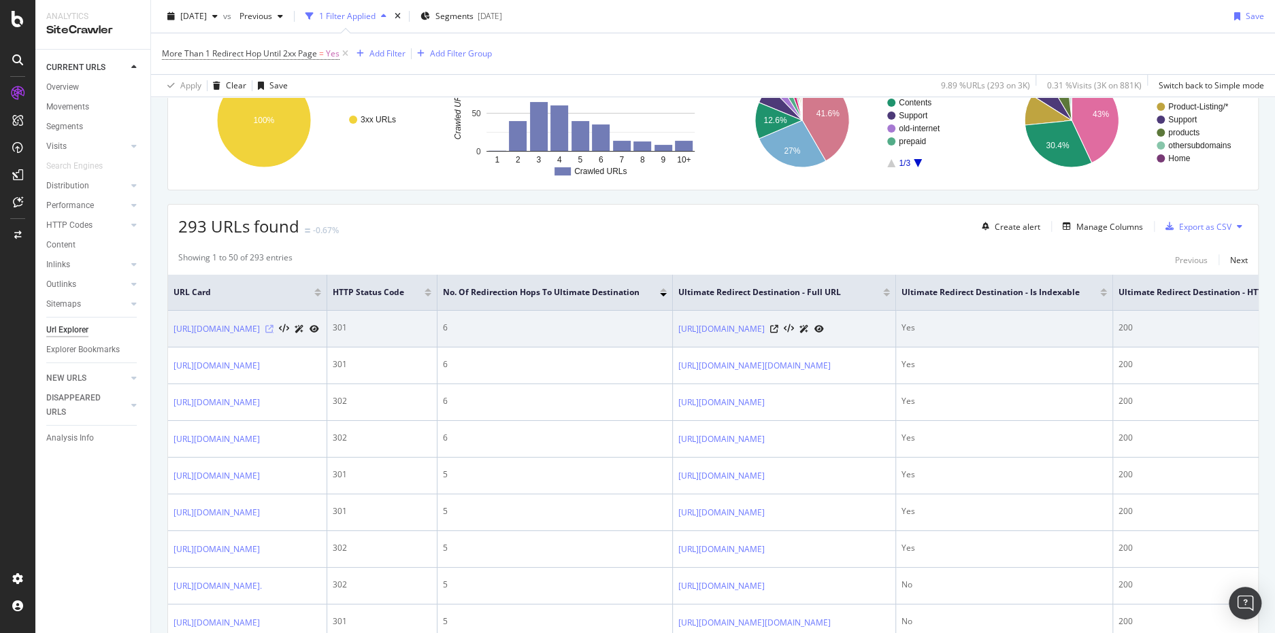
click at [273, 329] on icon at bounding box center [269, 329] width 8 height 8
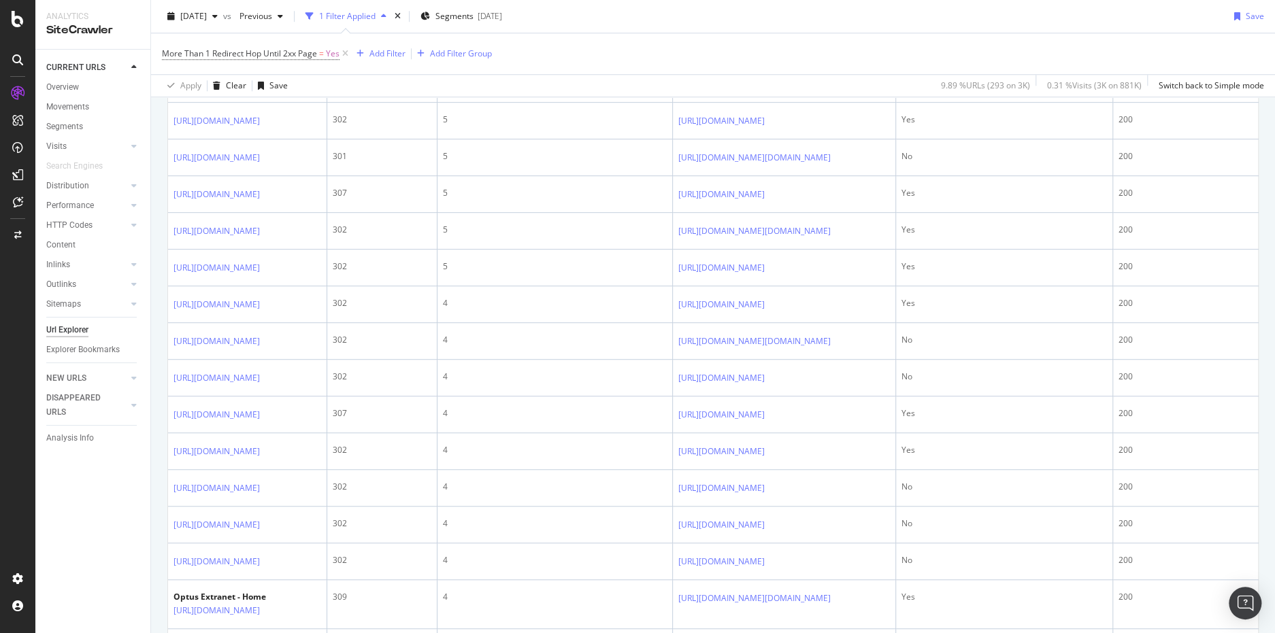
scroll to position [746, 0]
click at [273, 91] on icon at bounding box center [269, 87] width 8 height 8
drag, startPoint x: 327, startPoint y: 407, endPoint x: 174, endPoint y: 411, distance: 152.4
click at [174, 94] on div "http://www.optus.com.au/prepaid/plans" at bounding box center [246, 87] width 146 height 14
copy link "http://www.optus.com.au/prepaid/plans"
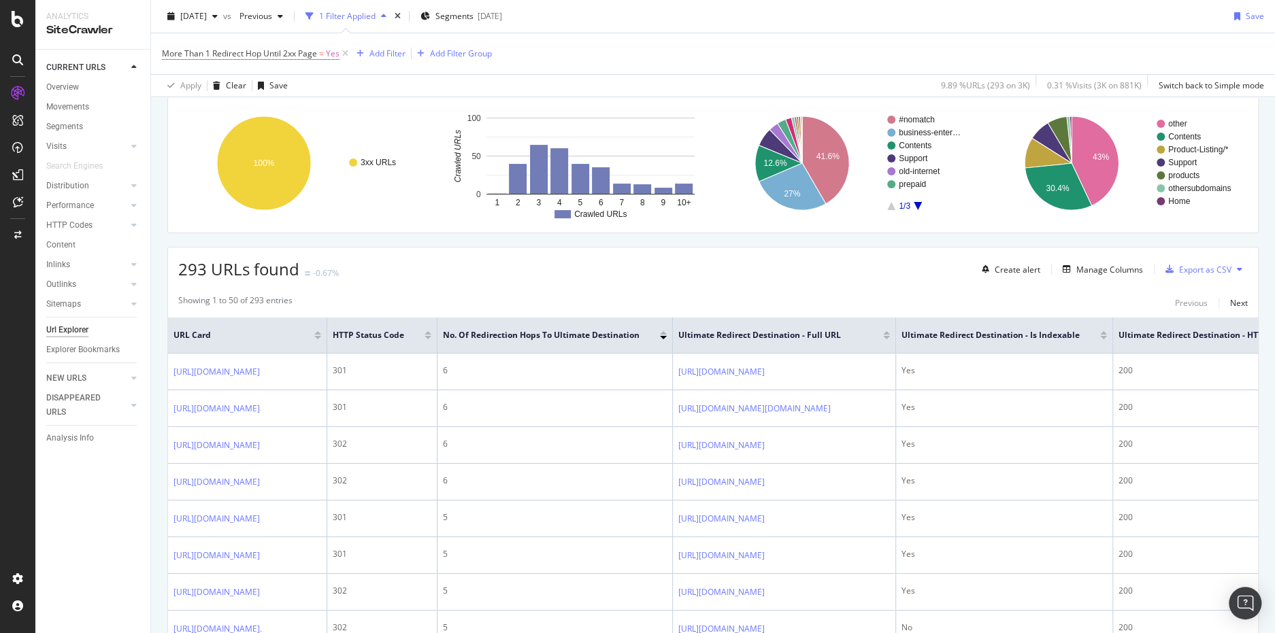
scroll to position [272, 0]
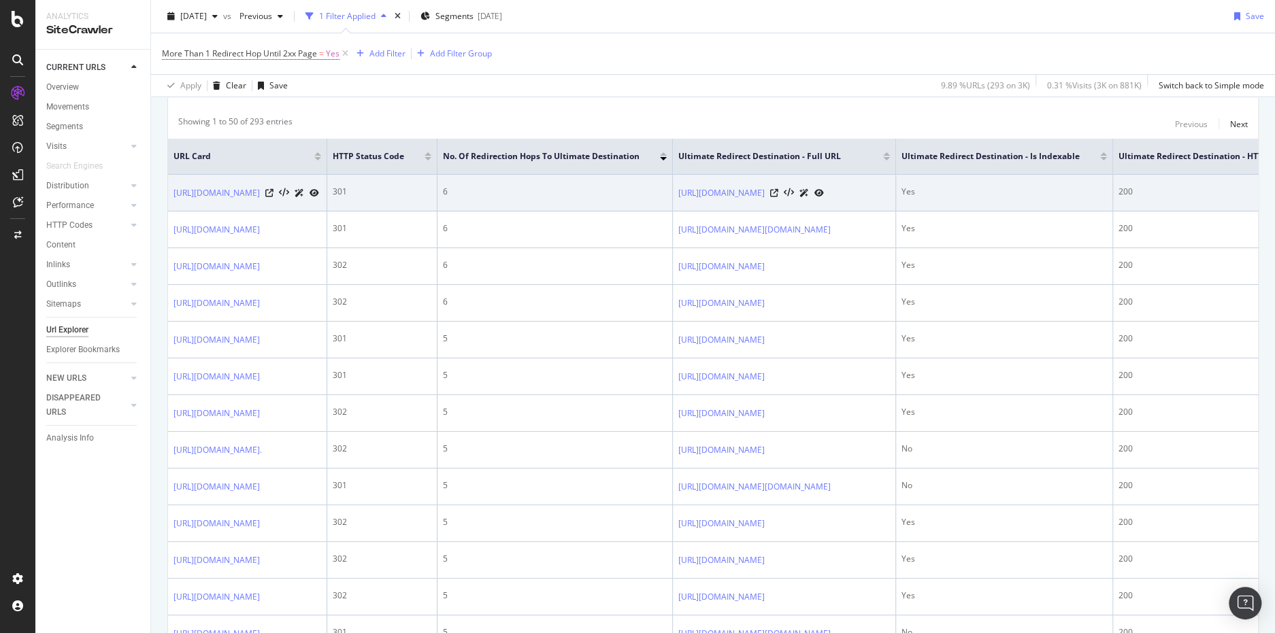
click at [319, 192] on icon at bounding box center [315, 193] width 10 height 8
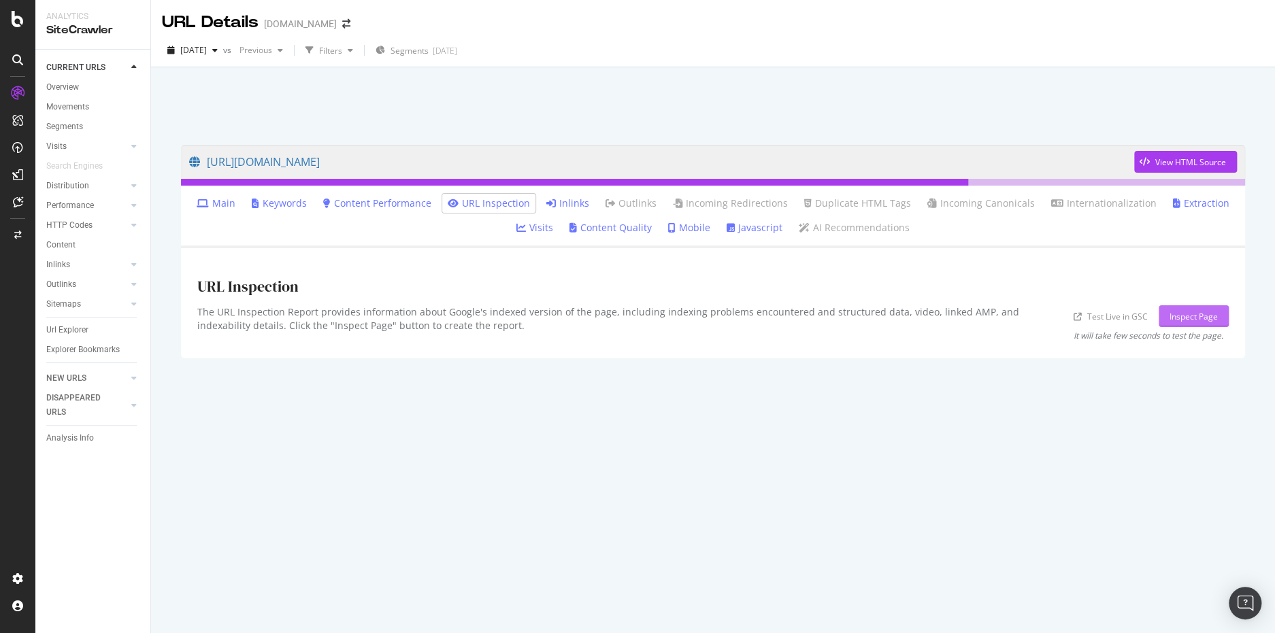
click at [1200, 314] on div "Inspect Page" at bounding box center [1193, 317] width 48 height 12
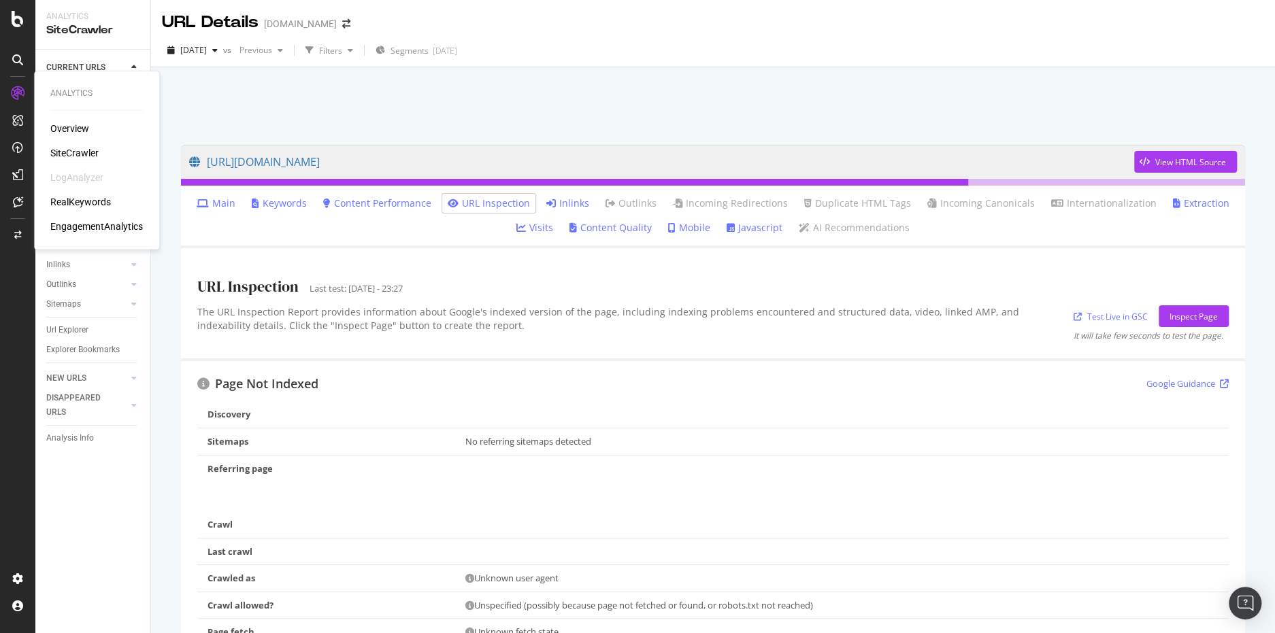
click at [97, 226] on div "EngagementAnalytics" at bounding box center [96, 227] width 93 height 14
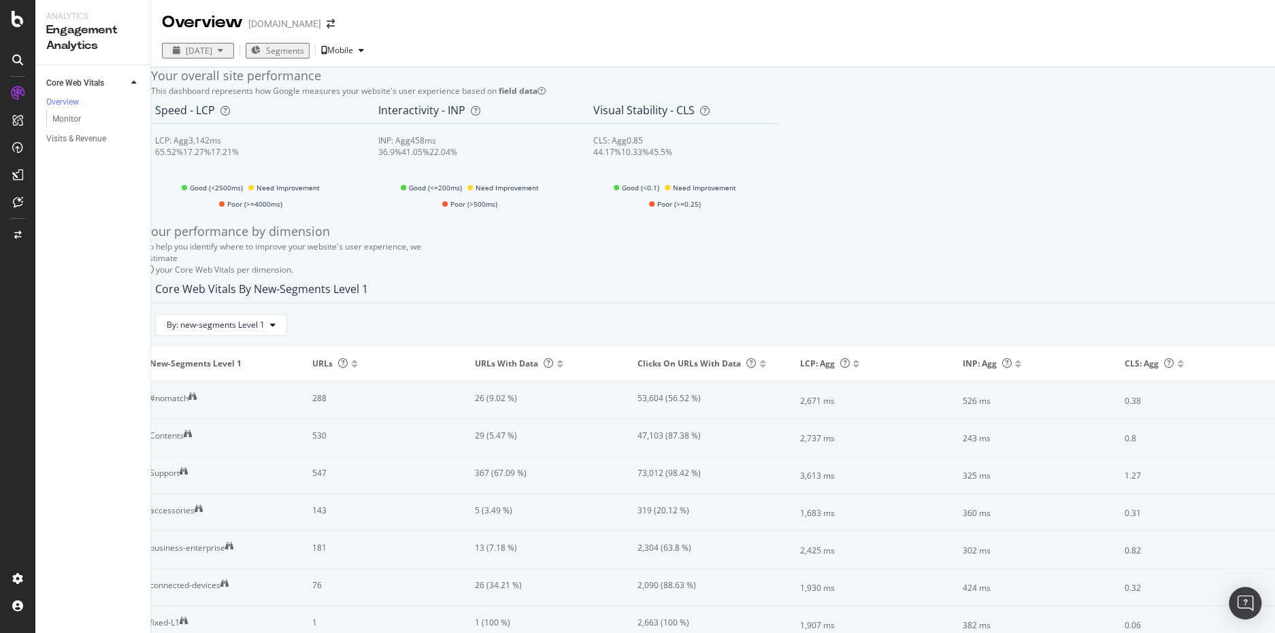
click at [97, 418] on div "Core Web Vitals Overview Monitor Visits & Revenue" at bounding box center [92, 522] width 115 height 915
click at [71, 120] on div "Monitor" at bounding box center [66, 119] width 29 height 14
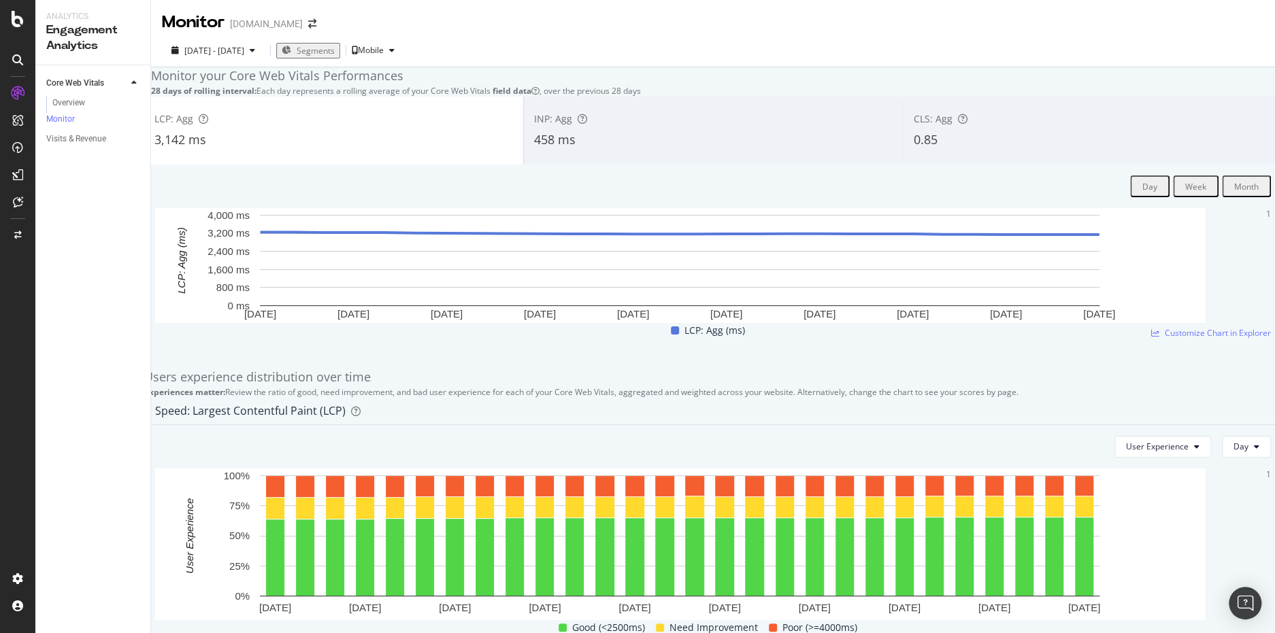
click at [136, 340] on div "Core Web Vitals Overview Monitor Visits & Revenue" at bounding box center [92, 639] width 115 height 1149
click at [73, 141] on div "Visits & Revenue" at bounding box center [76, 139] width 60 height 14
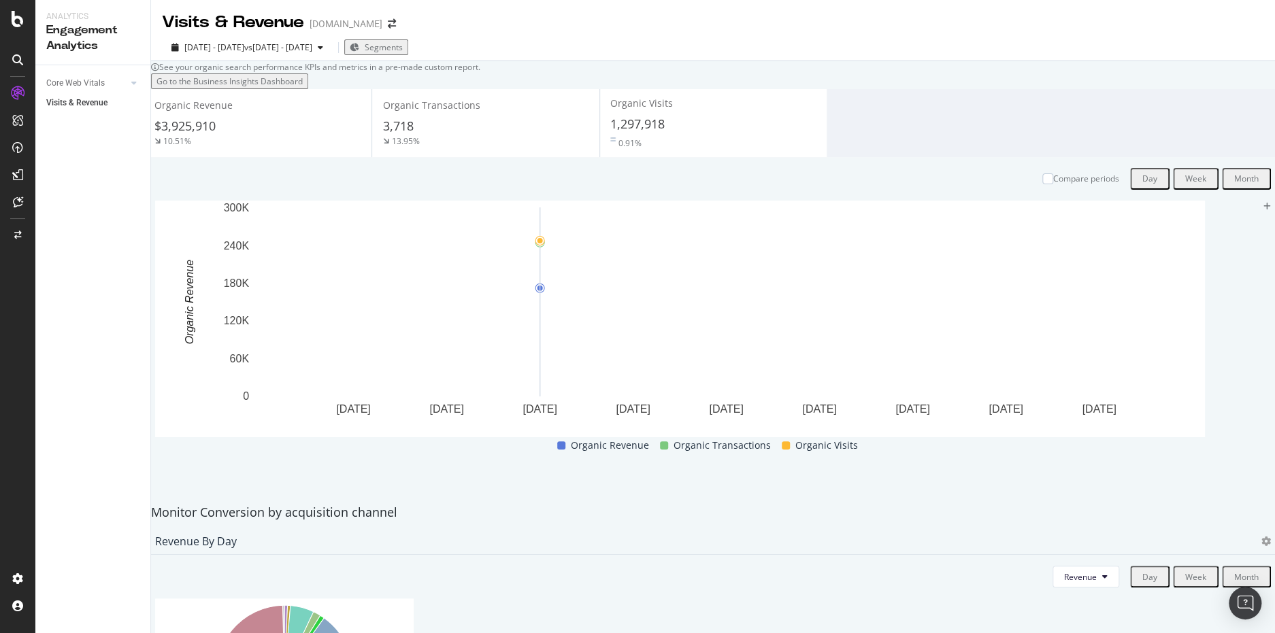
scroll to position [408, 0]
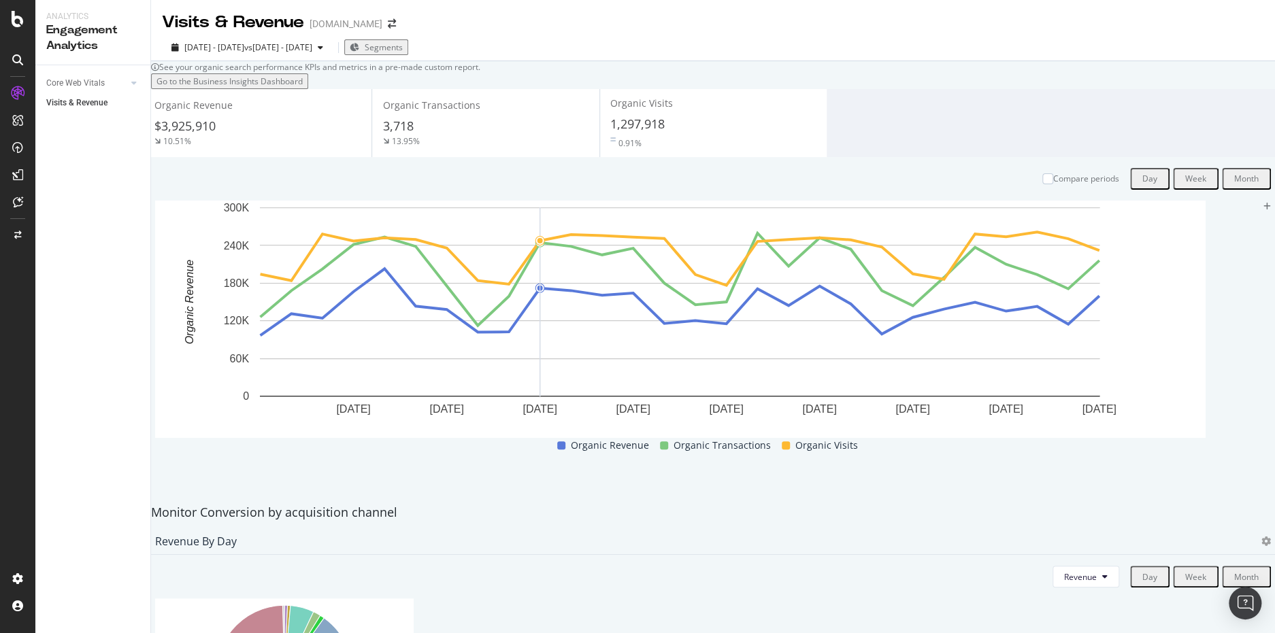
click at [1234, 571] on div "Month" at bounding box center [1246, 577] width 24 height 12
click at [273, 89] on button "Go to the Business Insights Dashboard" at bounding box center [229, 81] width 157 height 16
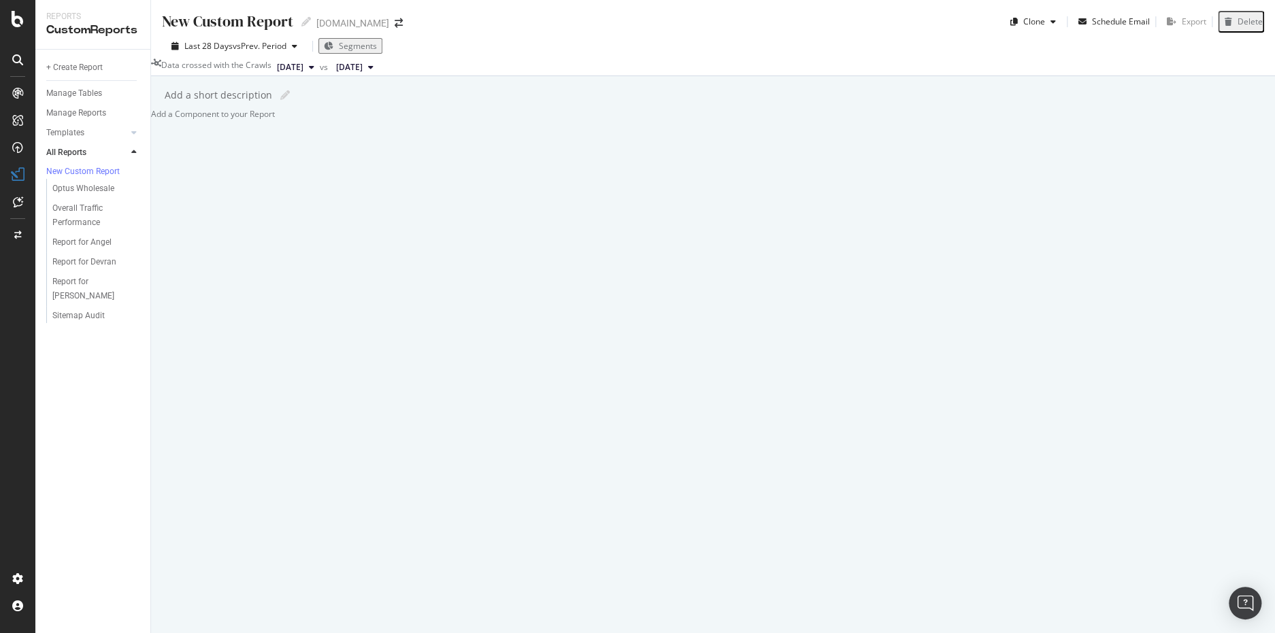
click at [735, 120] on div "Add a Component to your Report" at bounding box center [713, 114] width 1124 height 12
click at [156, 327] on div "New Custom Report New Custom Report [DOMAIN_NAME] Clone Schedule Email Export D…" at bounding box center [713, 316] width 1124 height 633
click at [71, 227] on div "Overall Traffic Performance" at bounding box center [91, 215] width 78 height 29
